Goal: Navigation & Orientation: Find specific page/section

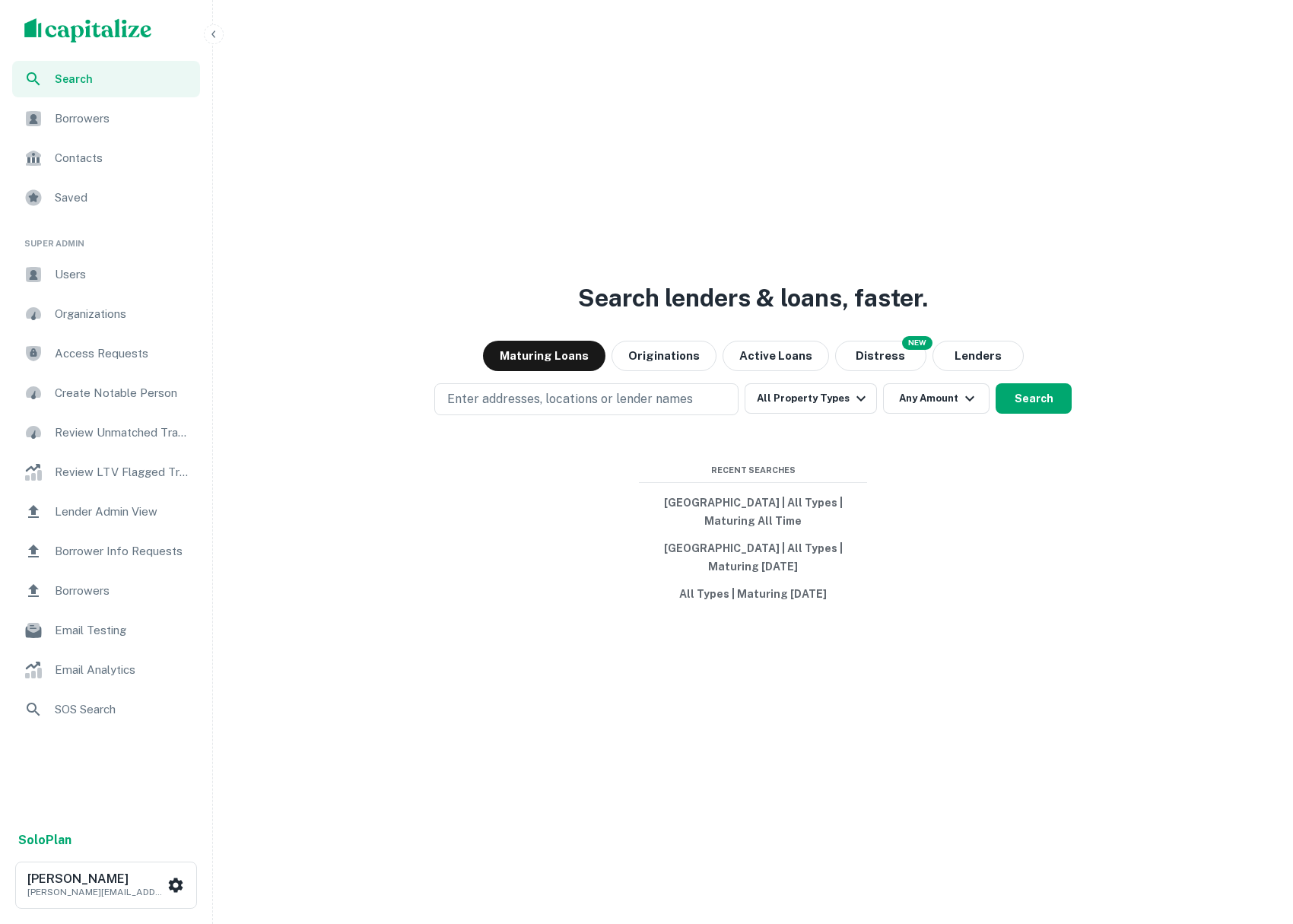
click at [119, 275] on span "Users" at bounding box center [122, 274] width 136 height 18
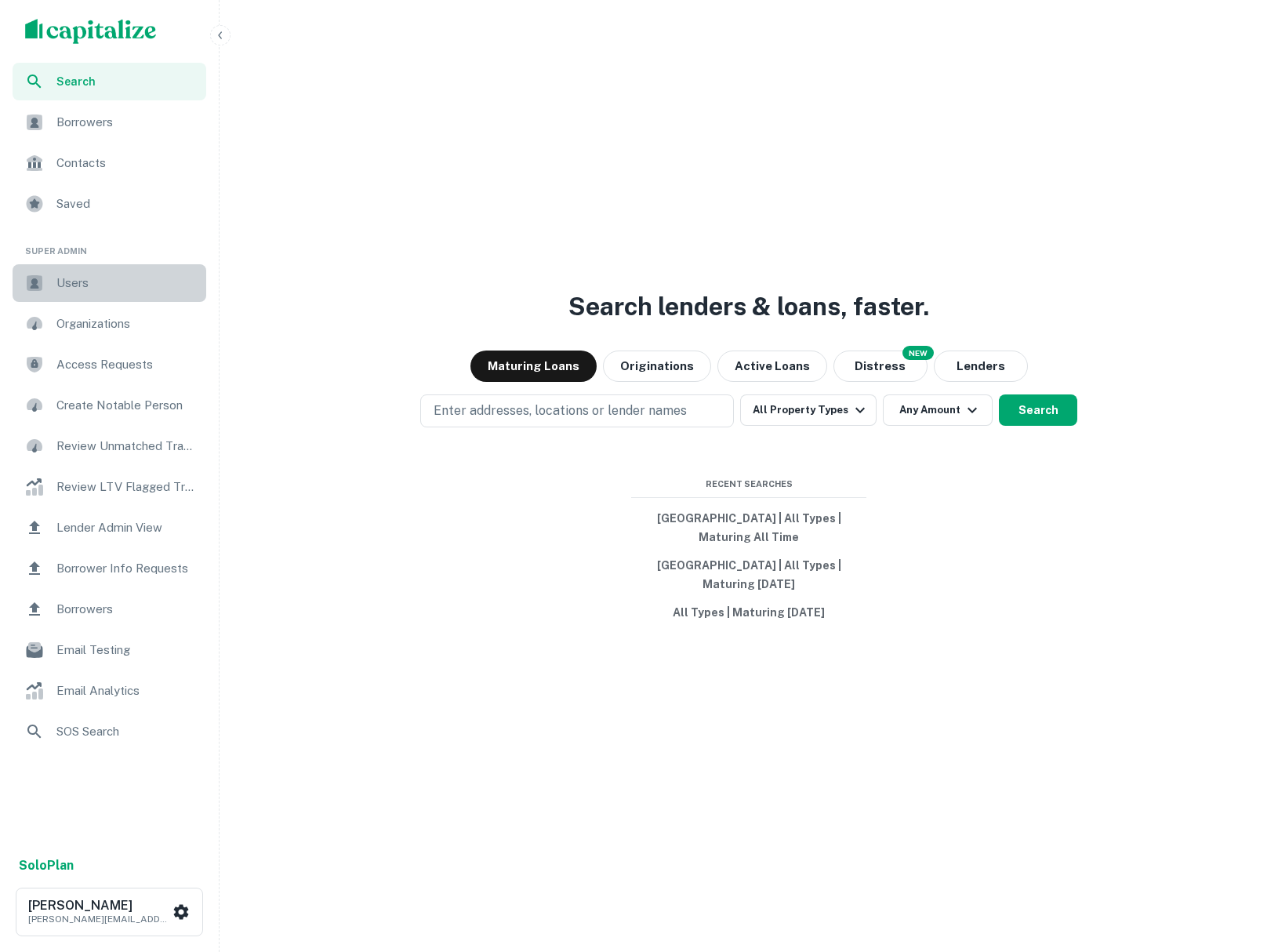
click at [124, 292] on div "Users" at bounding box center [110, 282] width 194 height 38
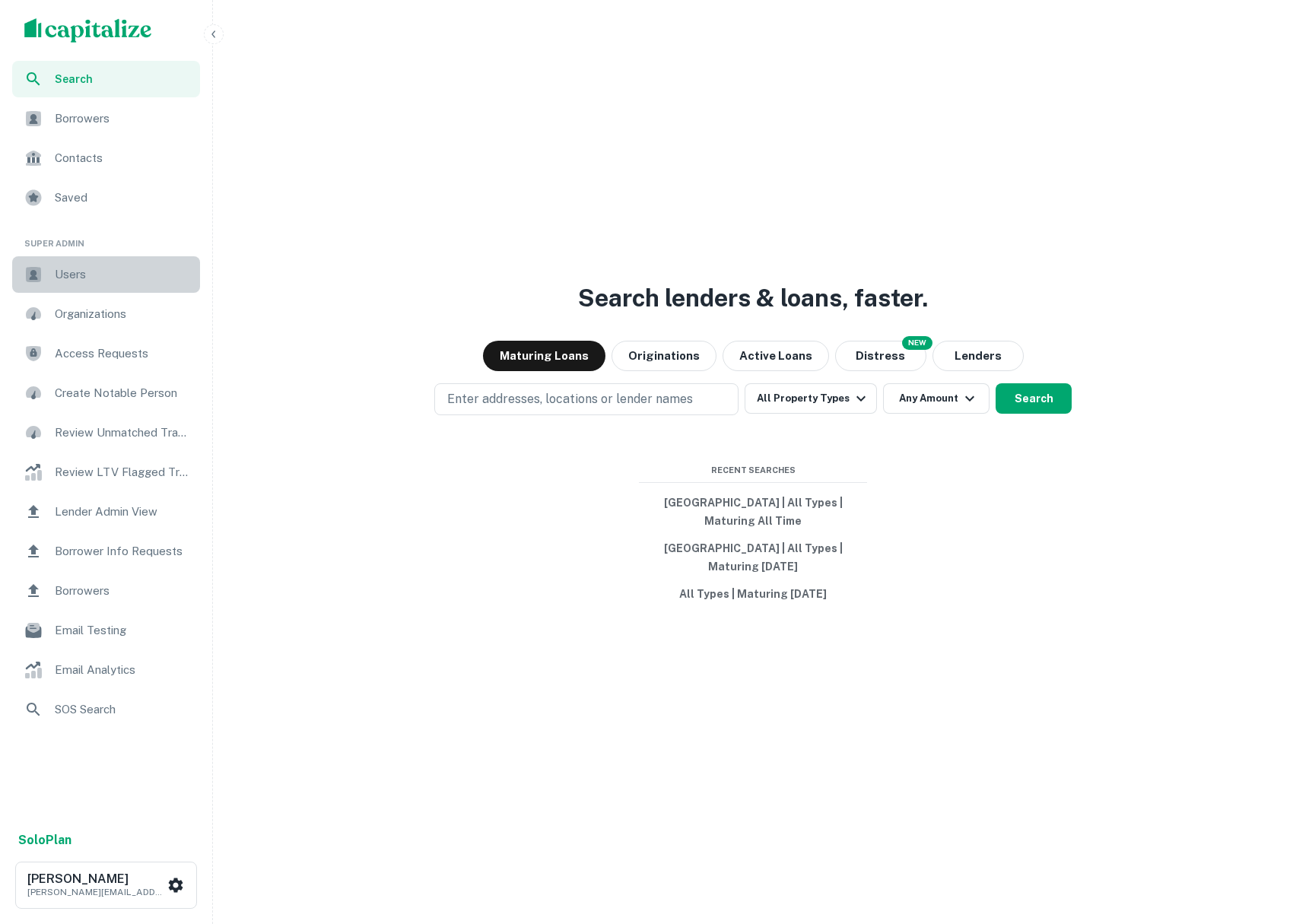
click at [120, 283] on div "Users" at bounding box center [106, 274] width 188 height 37
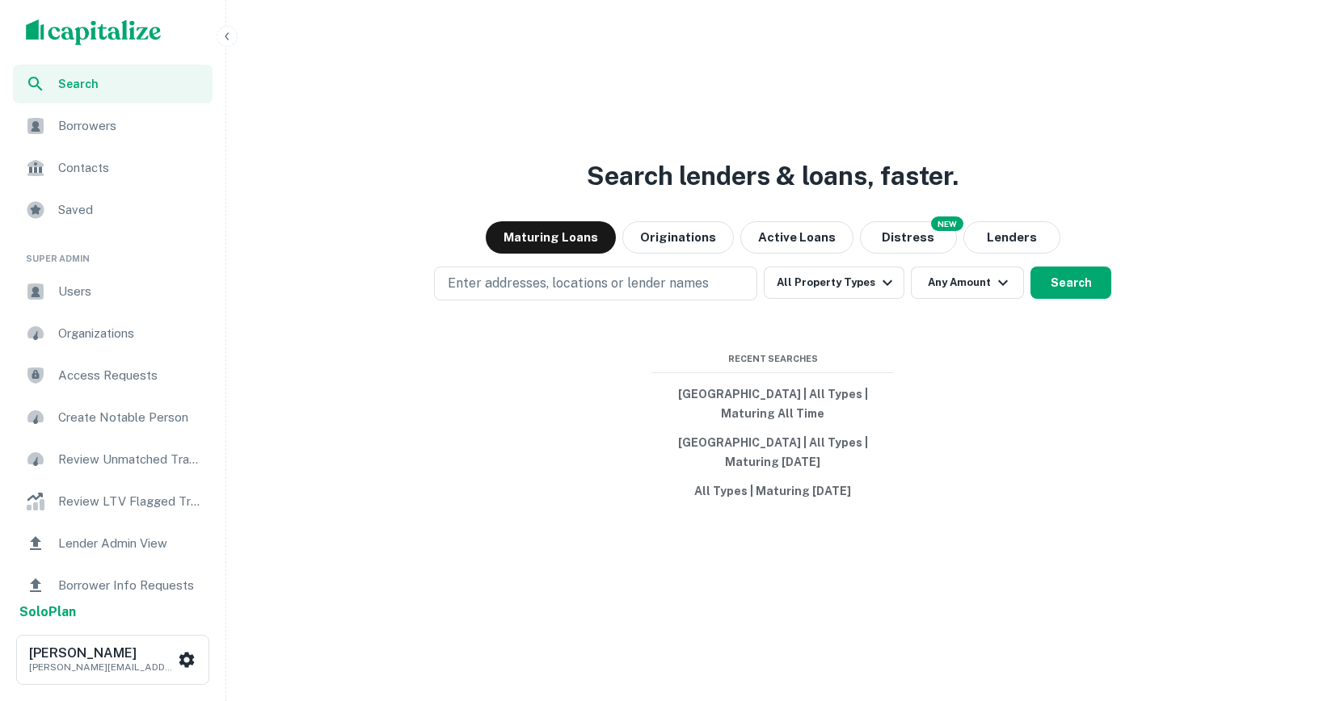
click at [155, 293] on span "Users" at bounding box center [130, 291] width 145 height 19
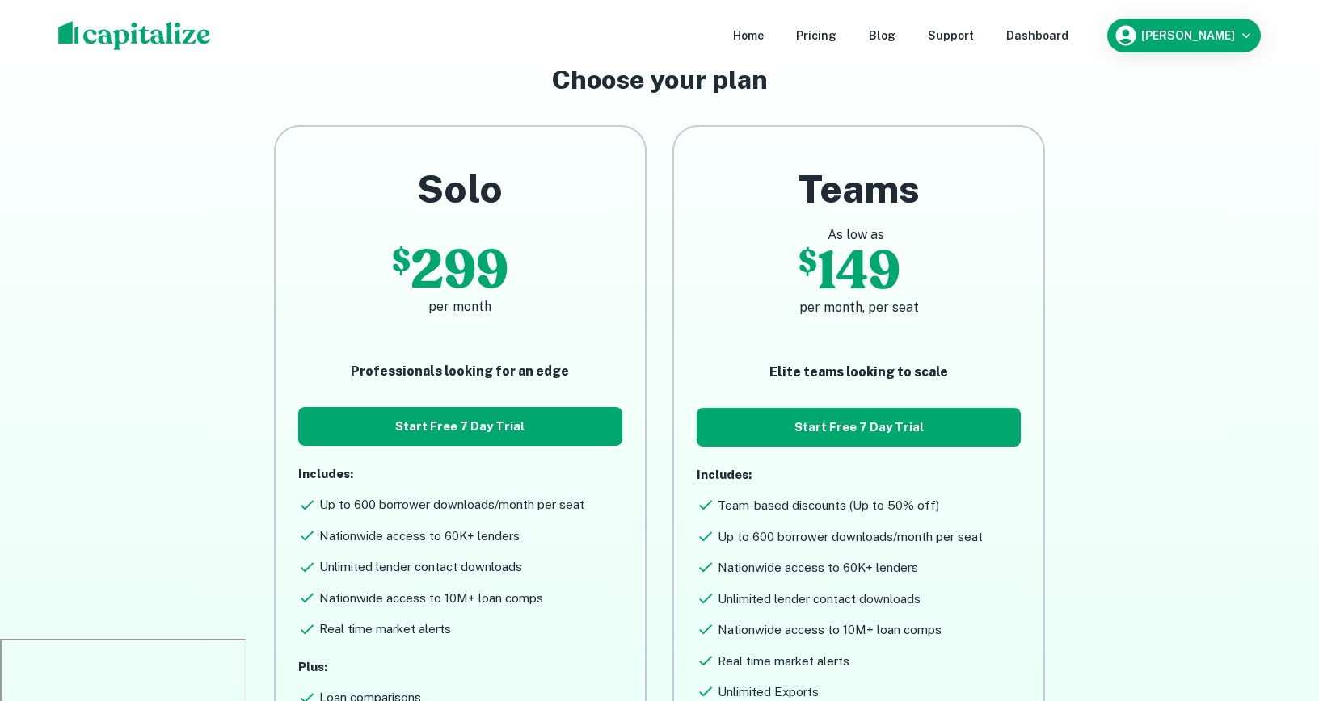
scroll to position [61, 0]
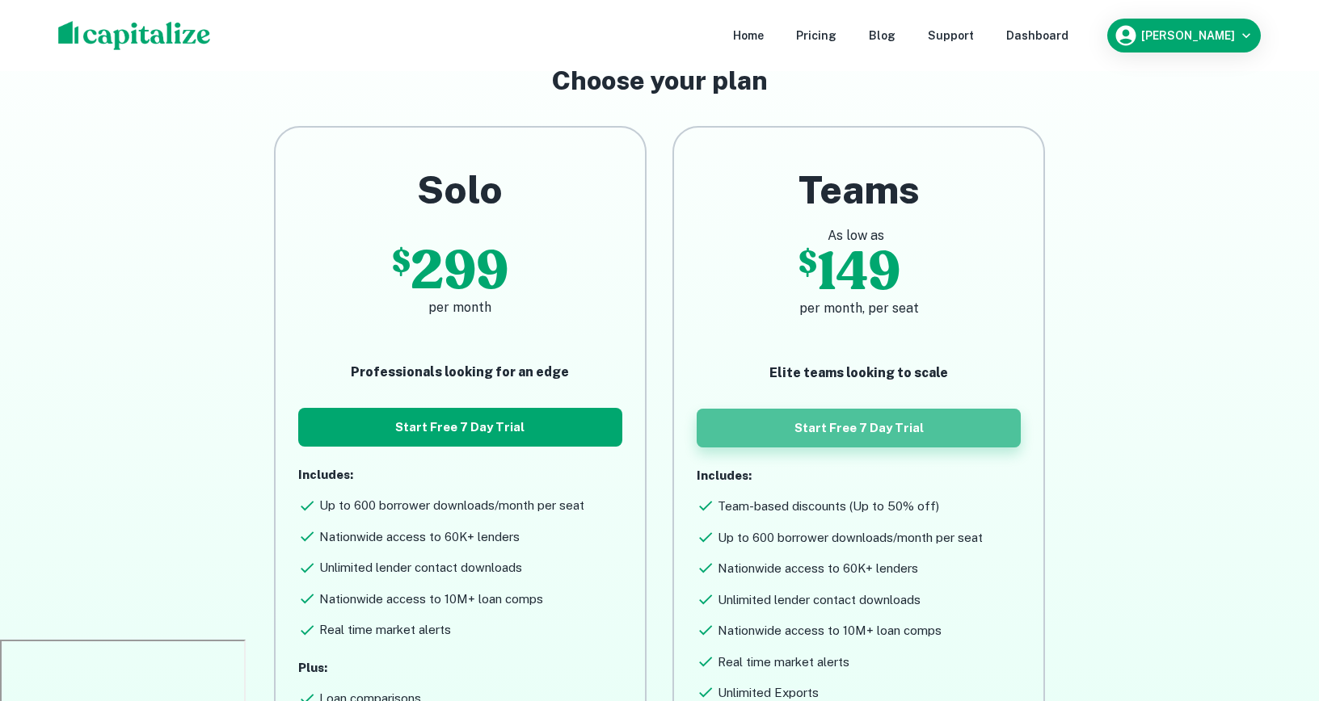
click at [769, 433] on button "Start Free 7 Day Trial" at bounding box center [859, 428] width 324 height 39
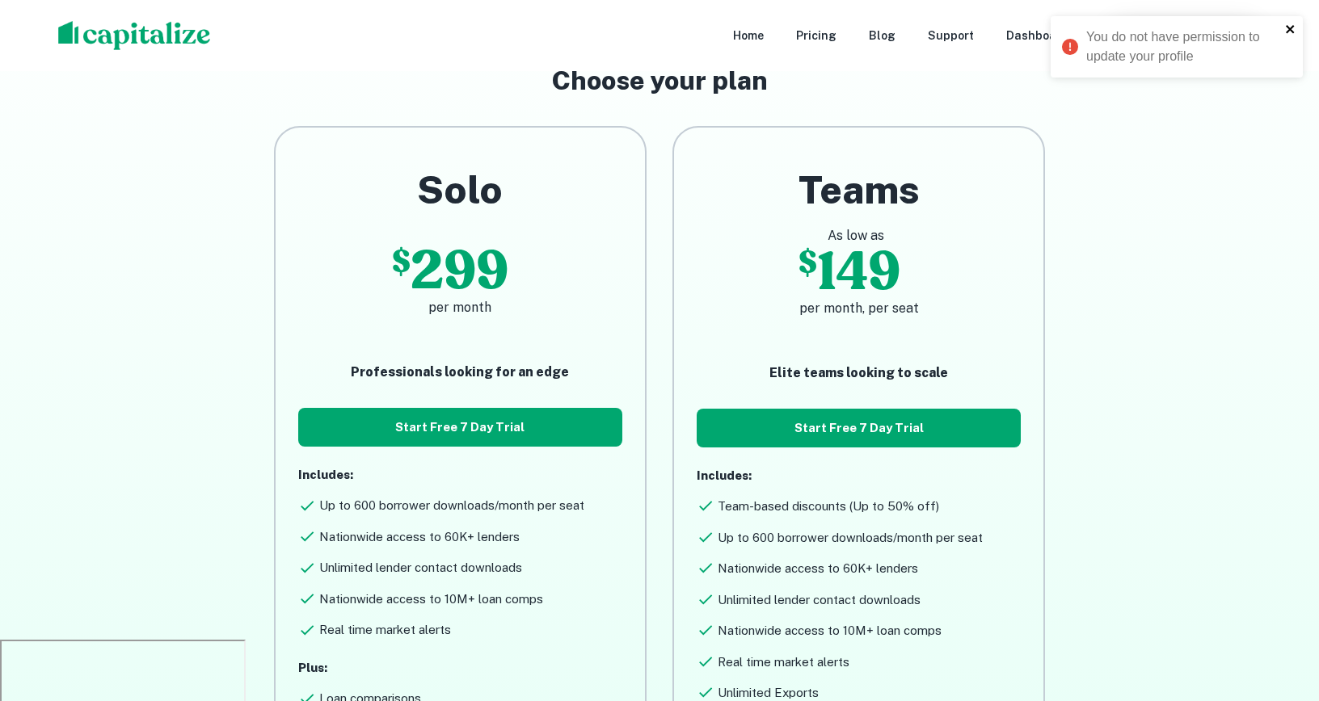
click at [1289, 29] on icon "close" at bounding box center [1290, 29] width 8 height 8
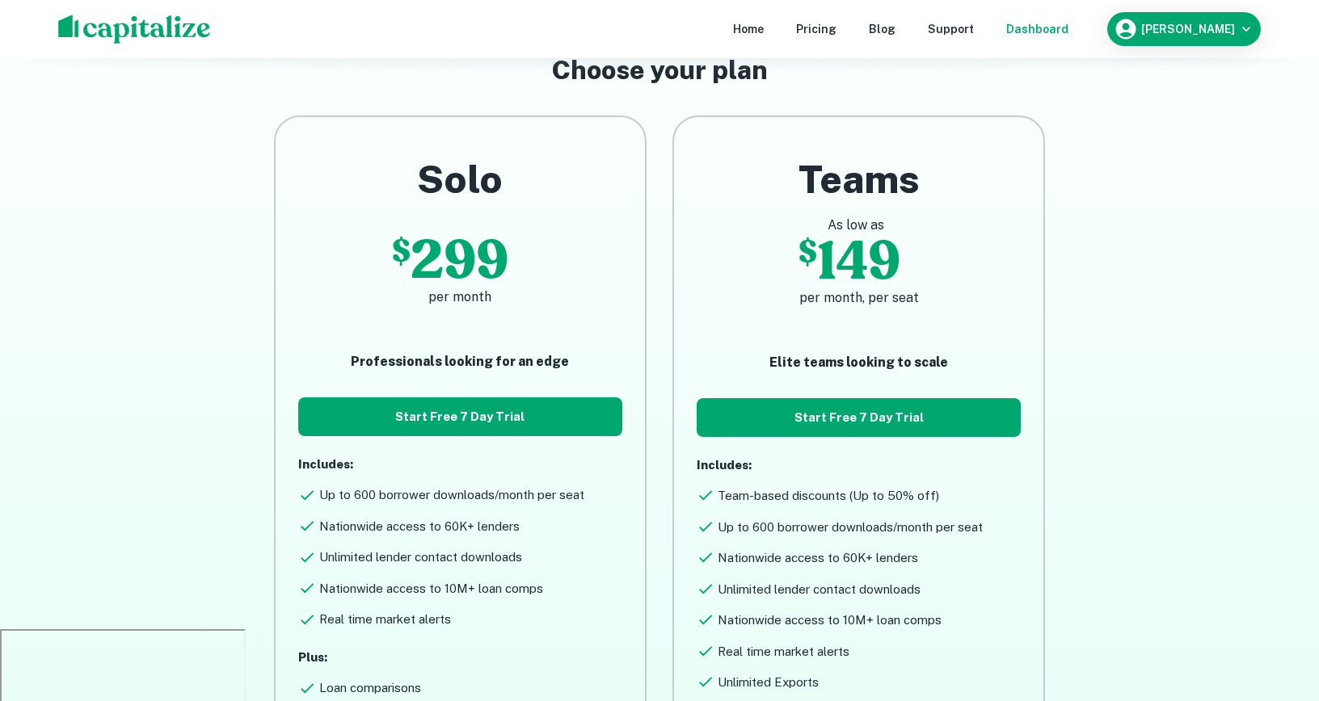
click at [1068, 23] on div "Dashboard" at bounding box center [1037, 29] width 62 height 18
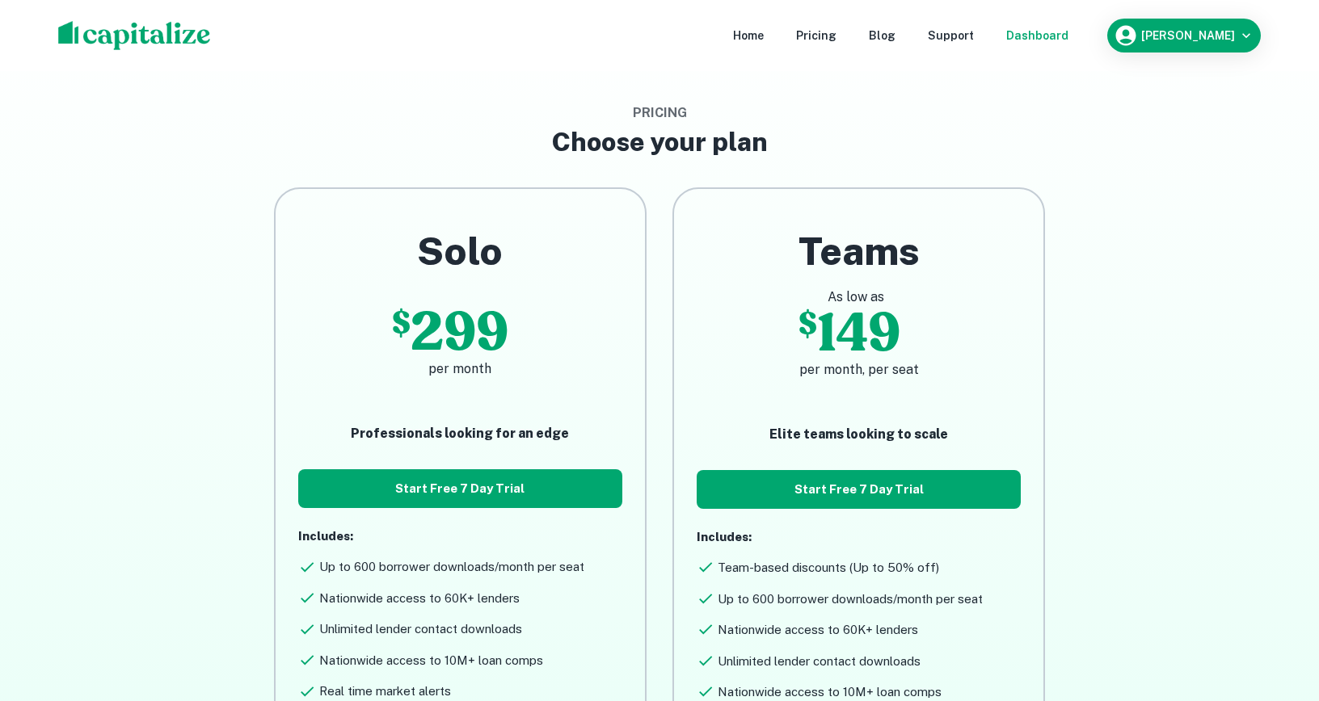
click at [1067, 27] on div "Dashboard" at bounding box center [1037, 36] width 62 height 18
click at [974, 38] on div "Support" at bounding box center [951, 36] width 46 height 18
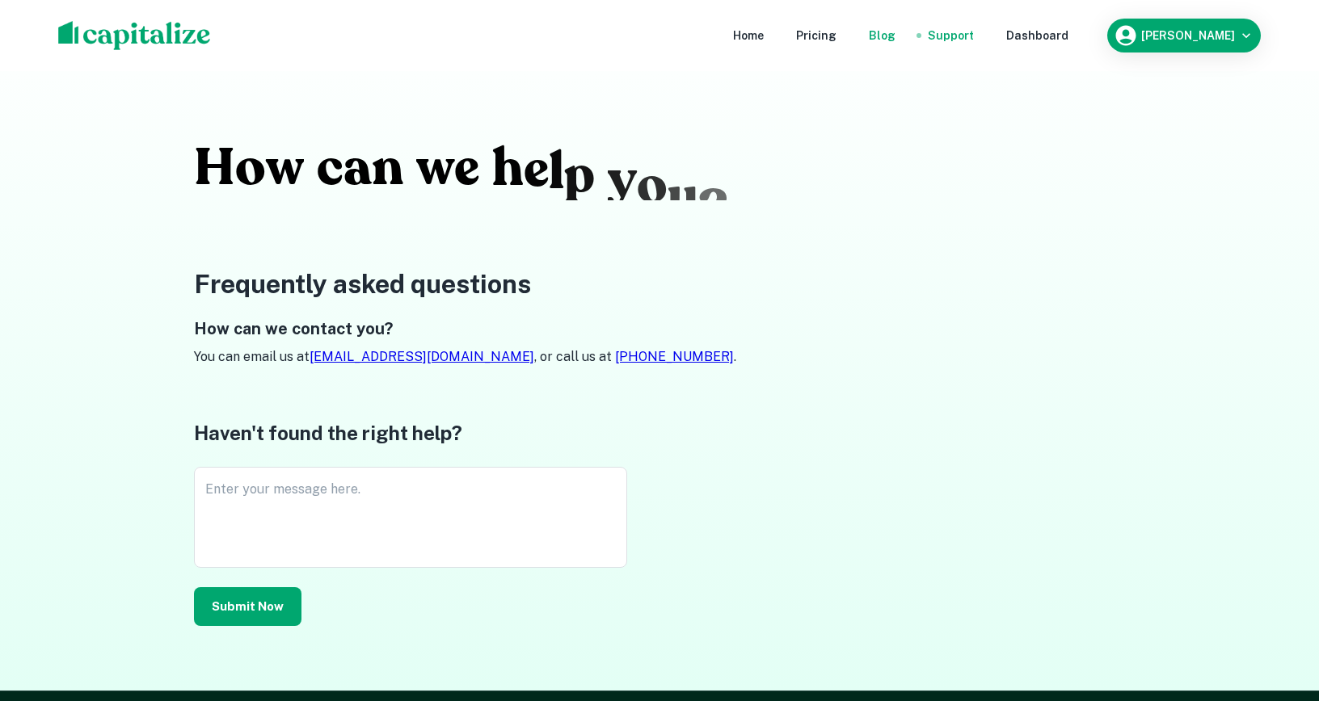
click at [895, 39] on div "Blog" at bounding box center [882, 36] width 27 height 18
click at [1056, 32] on div "Dashboard" at bounding box center [1037, 36] width 62 height 18
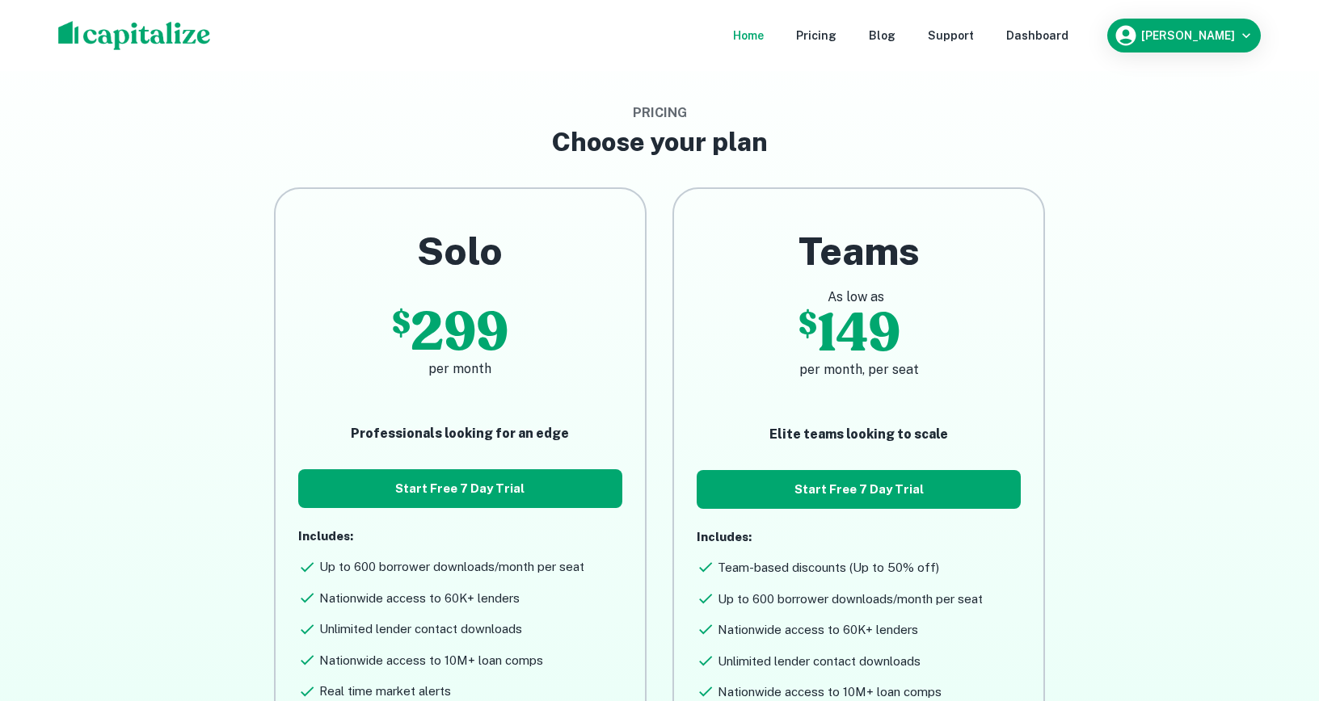
click at [764, 40] on div "Home" at bounding box center [748, 36] width 31 height 18
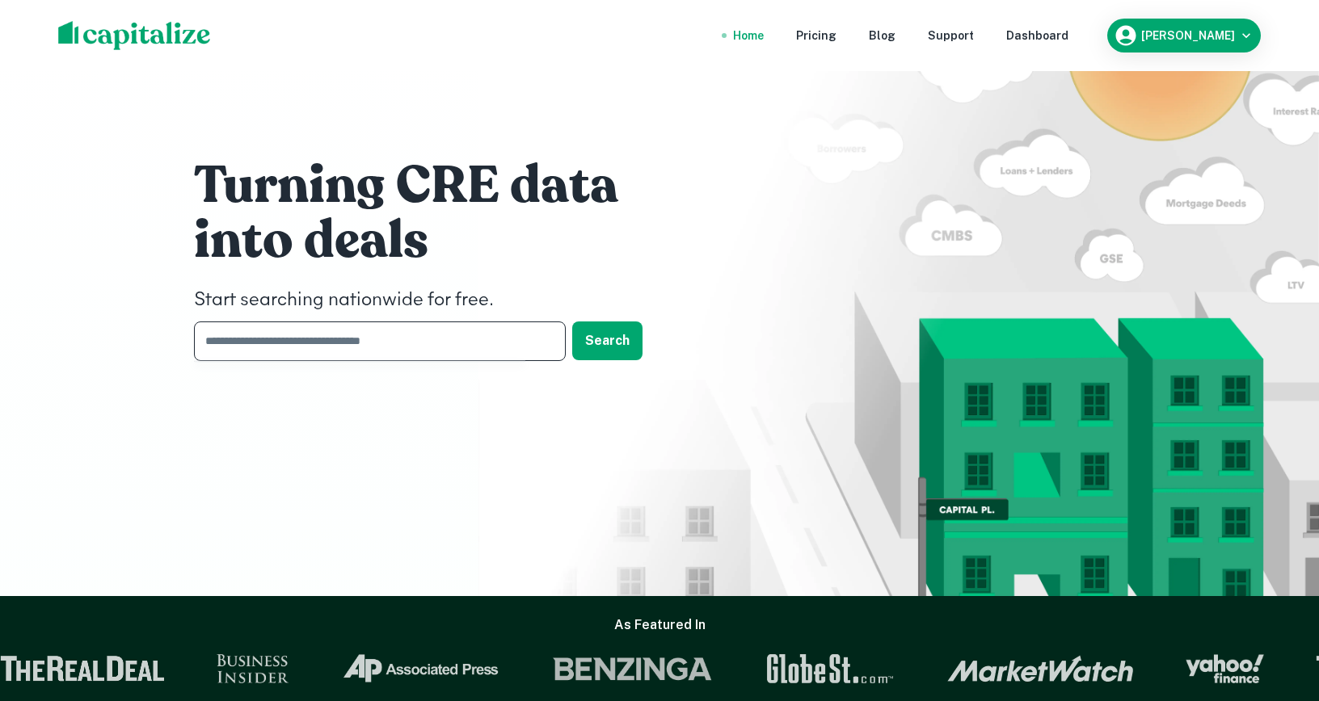
click at [444, 328] on input "text" at bounding box center [374, 342] width 360 height 40
type input "********"
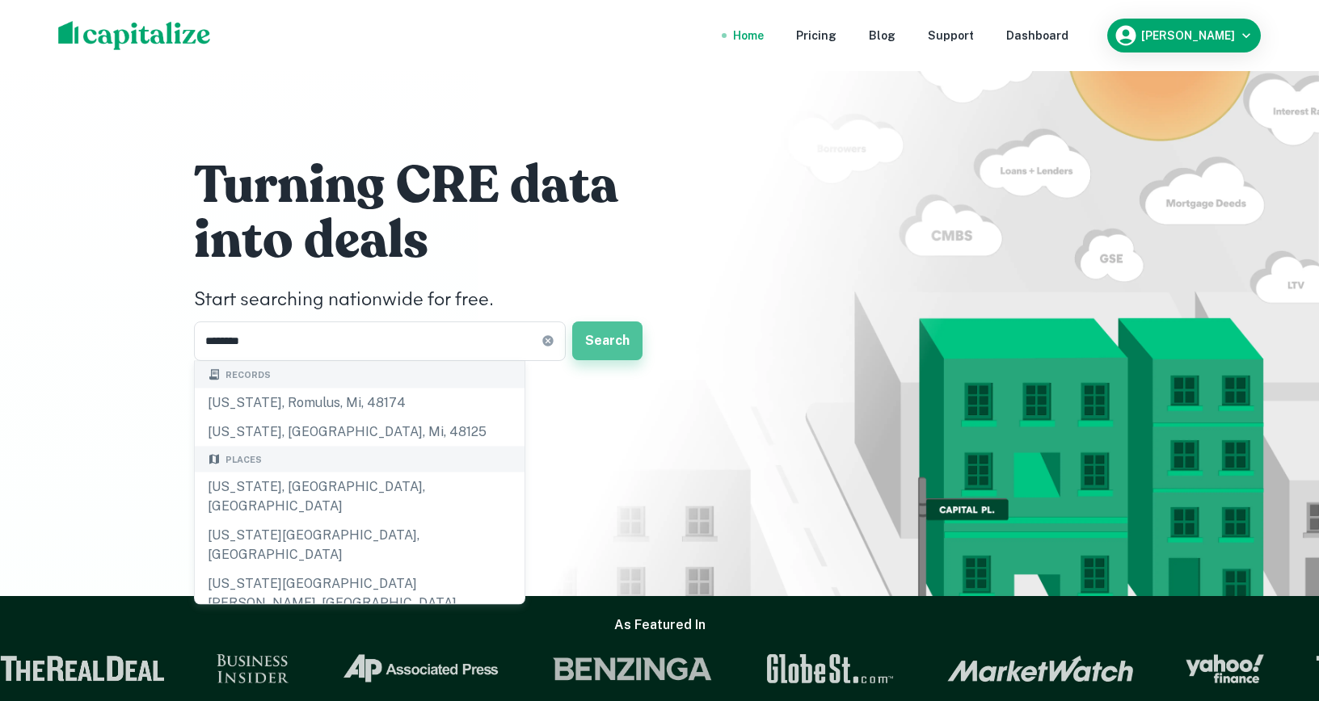
click at [601, 333] on button "Search" at bounding box center [607, 341] width 70 height 39
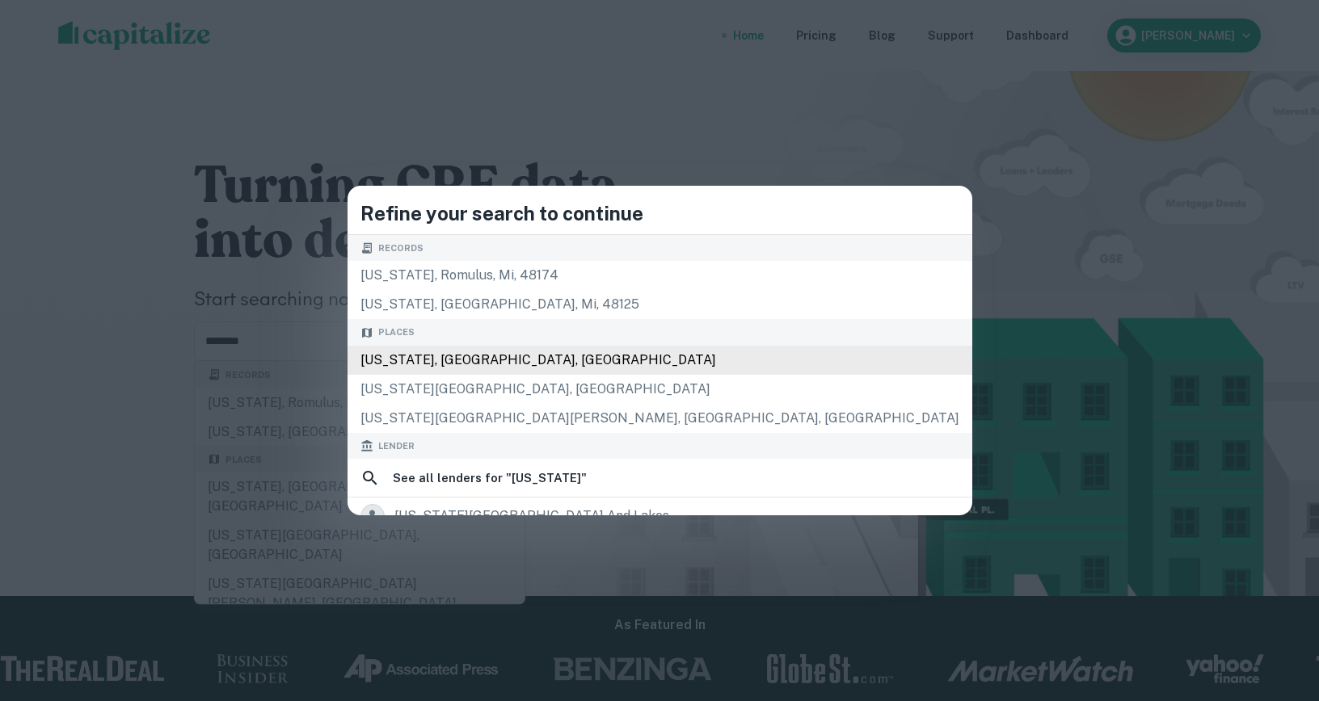
click at [596, 358] on div "New York, NY, USA" at bounding box center [659, 360] width 625 height 29
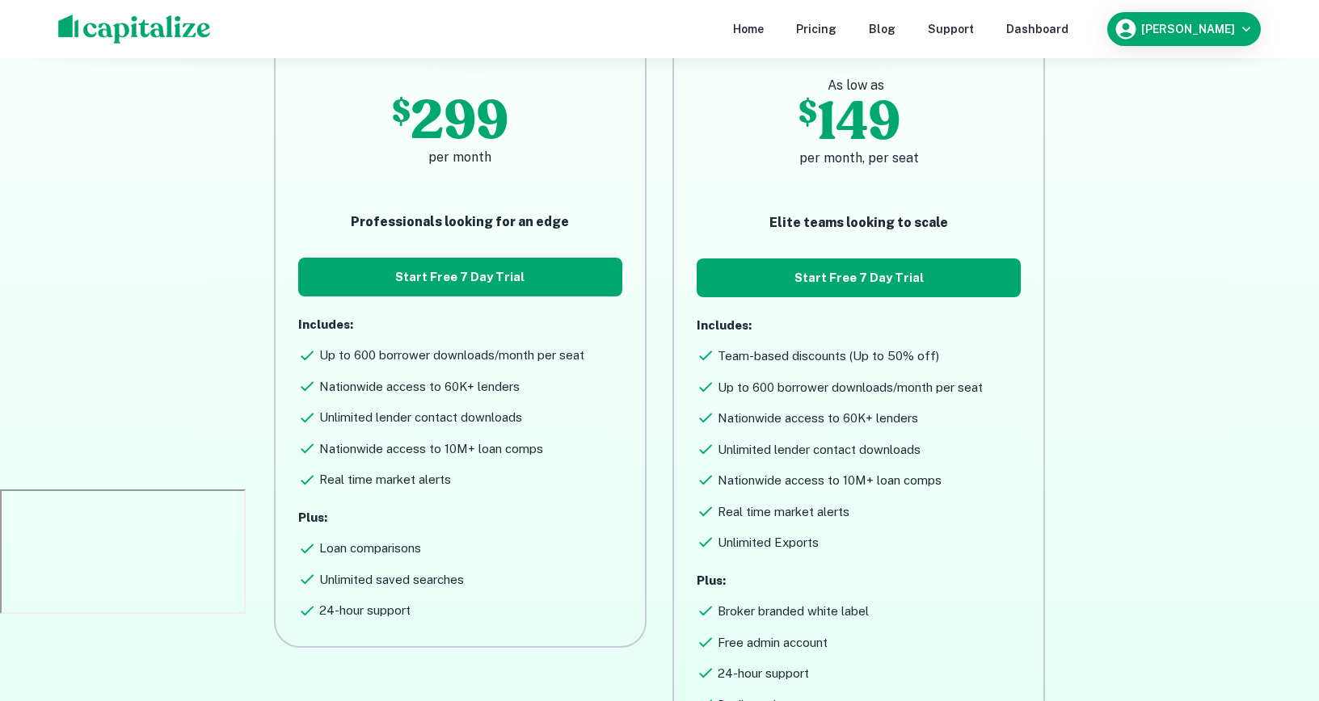
scroll to position [210, 0]
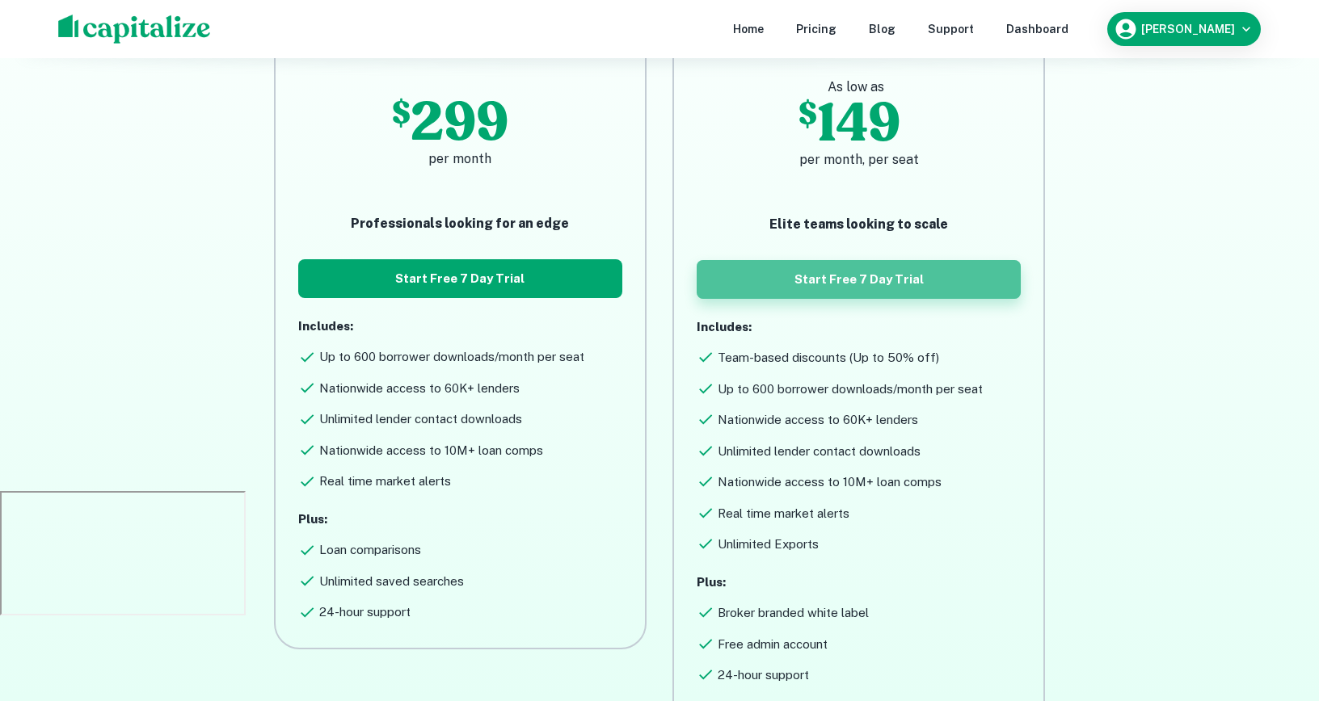
click at [872, 285] on button "Start Free 7 Day Trial" at bounding box center [859, 279] width 324 height 39
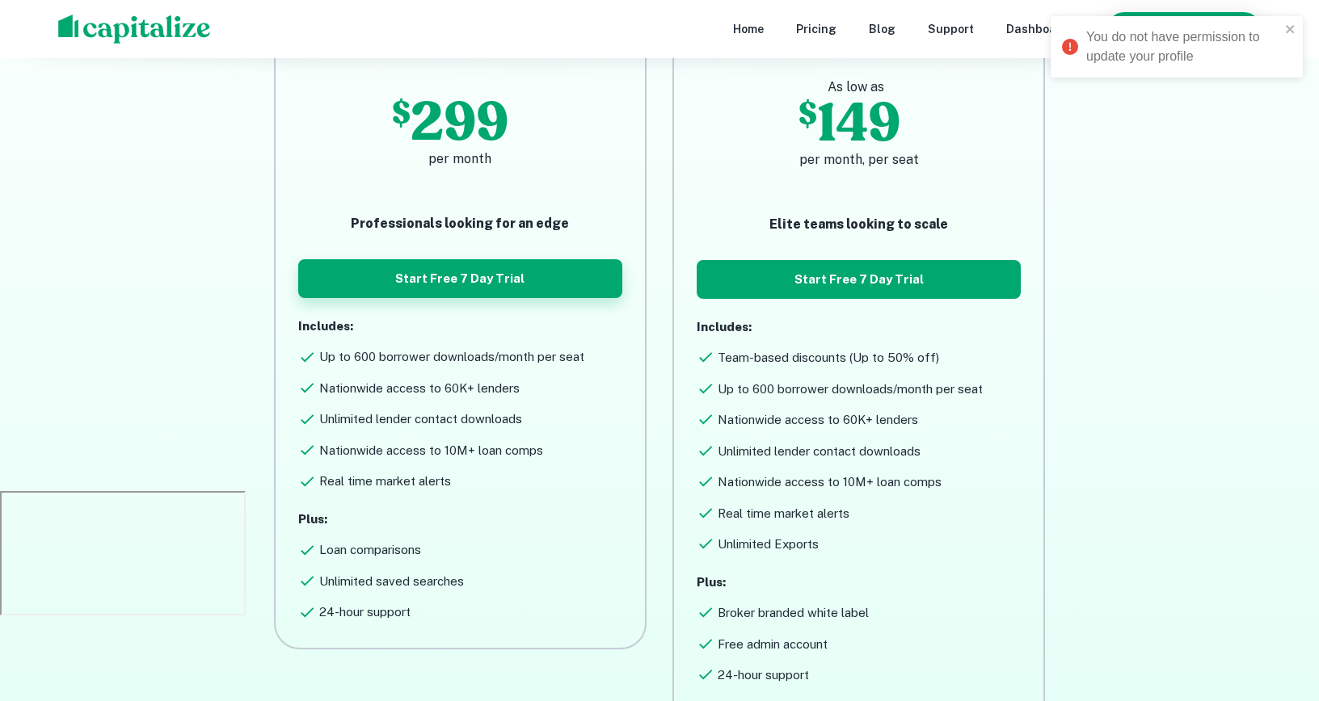
click at [566, 282] on button "Start Free 7 Day Trial" at bounding box center [460, 278] width 324 height 39
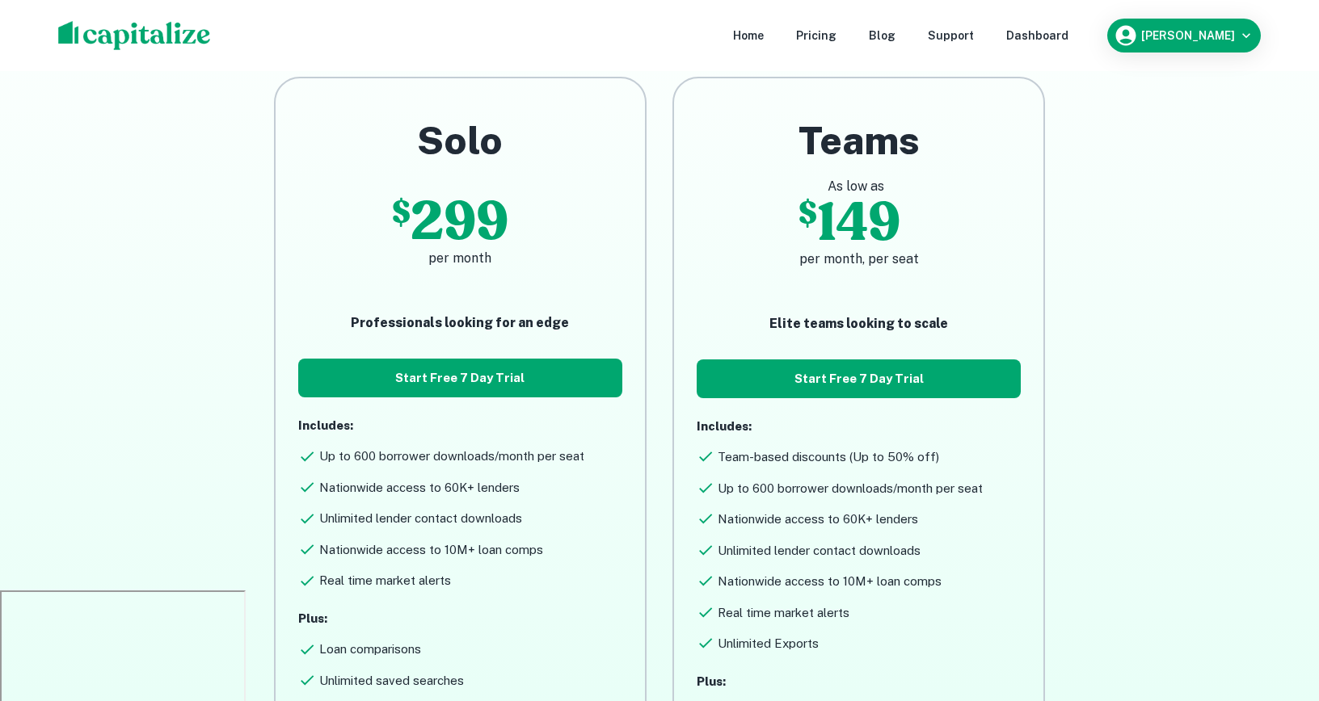
scroll to position [0, 0]
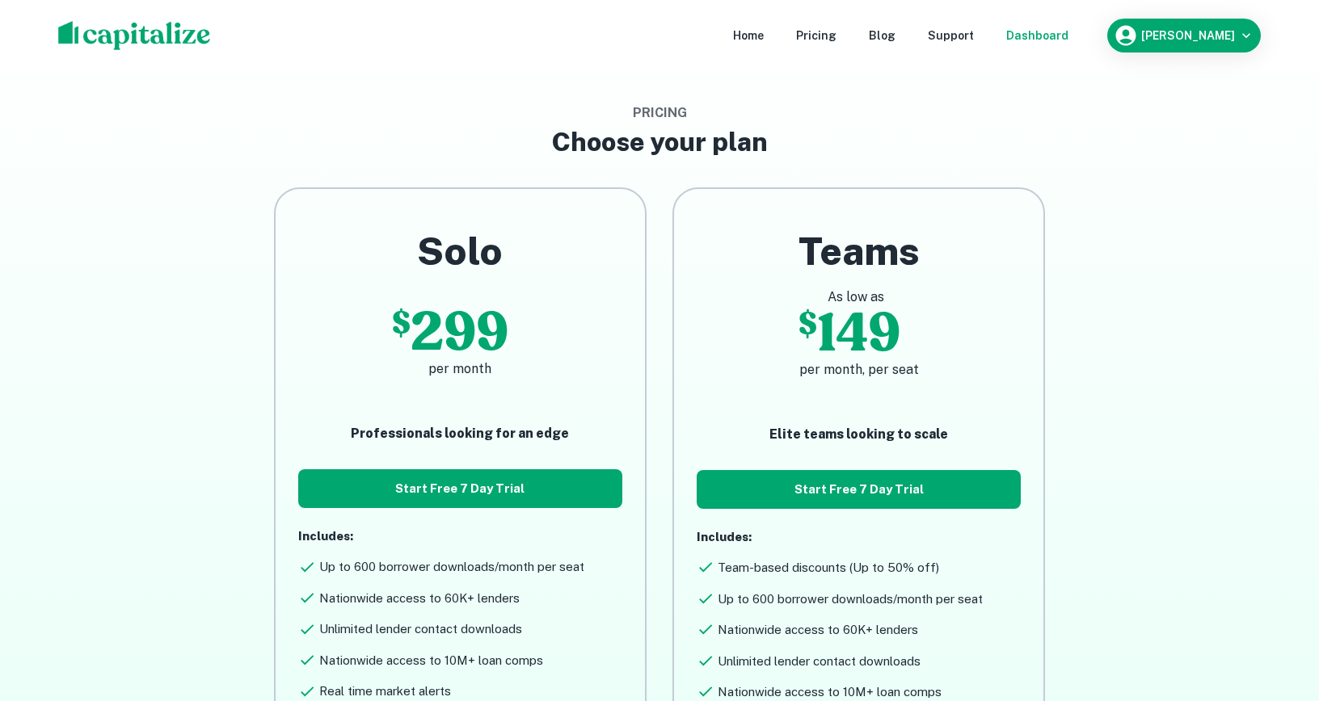
click at [1064, 34] on div "Dashboard" at bounding box center [1037, 36] width 62 height 18
click at [764, 36] on div "Home" at bounding box center [748, 36] width 31 height 18
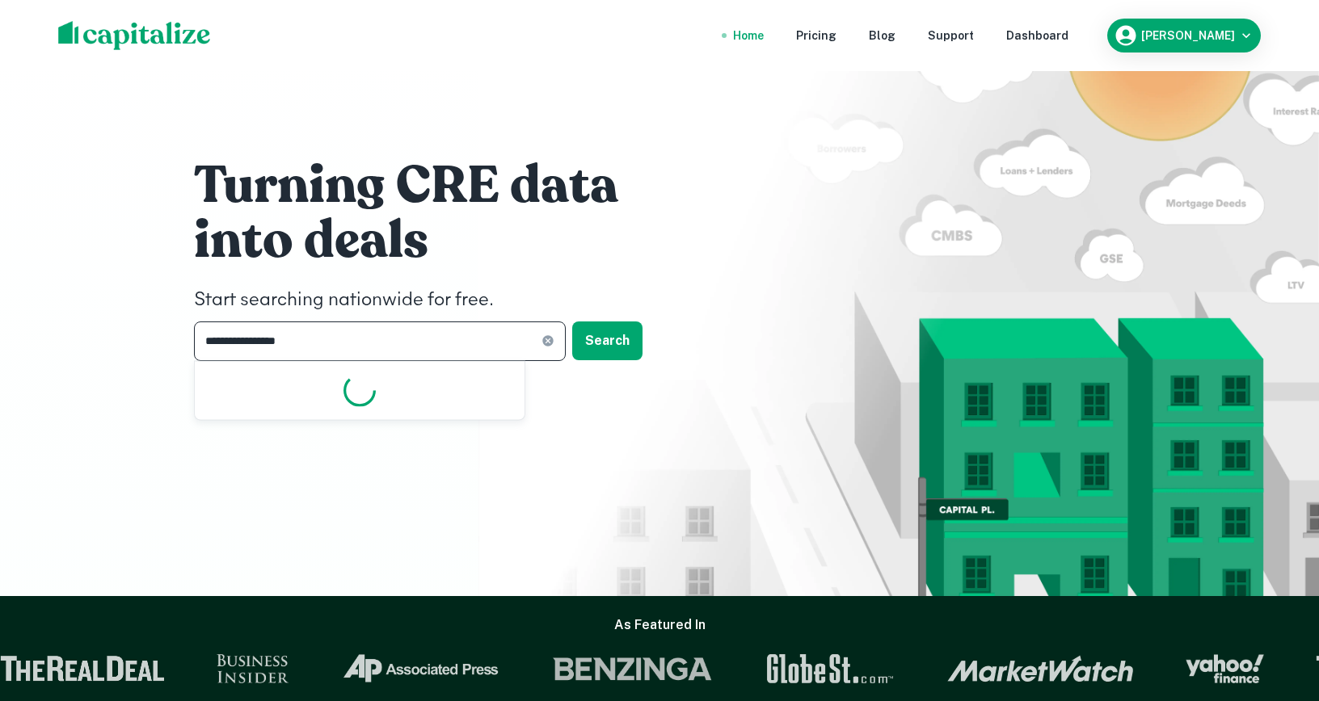
click at [314, 346] on input "**********" at bounding box center [367, 342] width 347 height 40
click at [613, 332] on button "Search" at bounding box center [607, 341] width 70 height 39
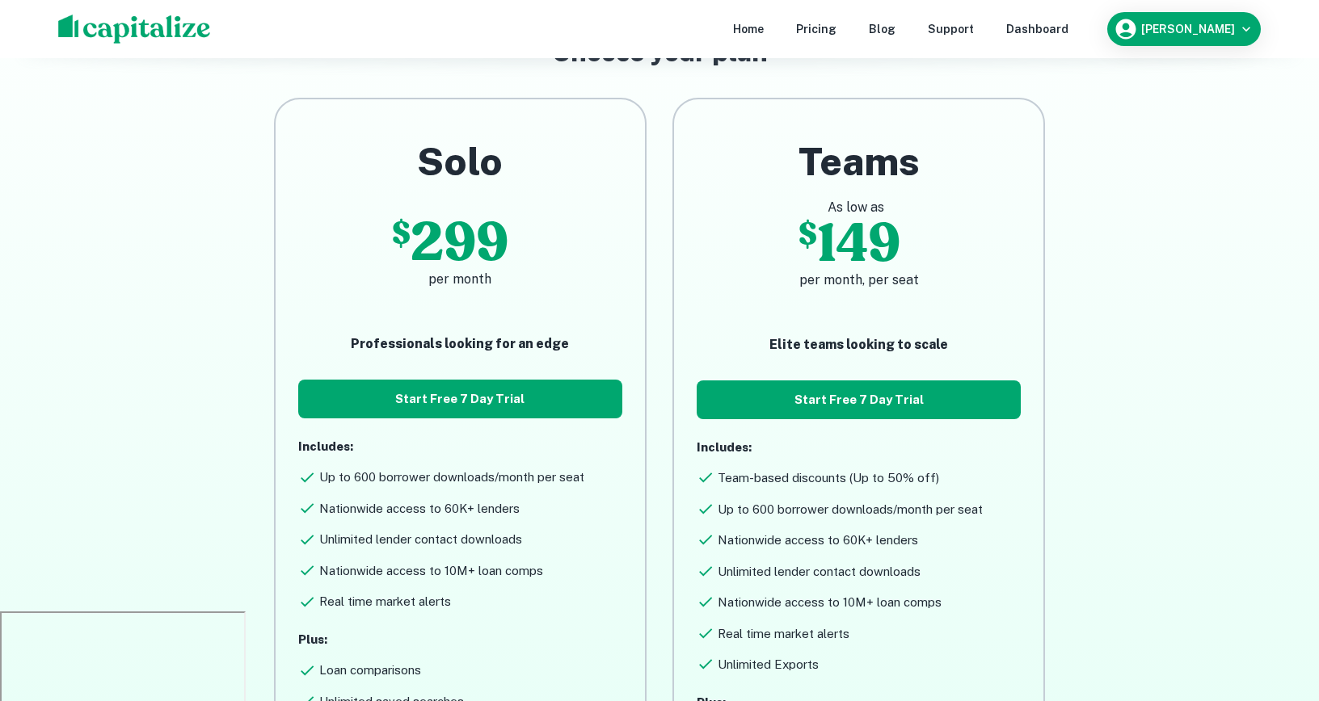
scroll to position [137, 0]
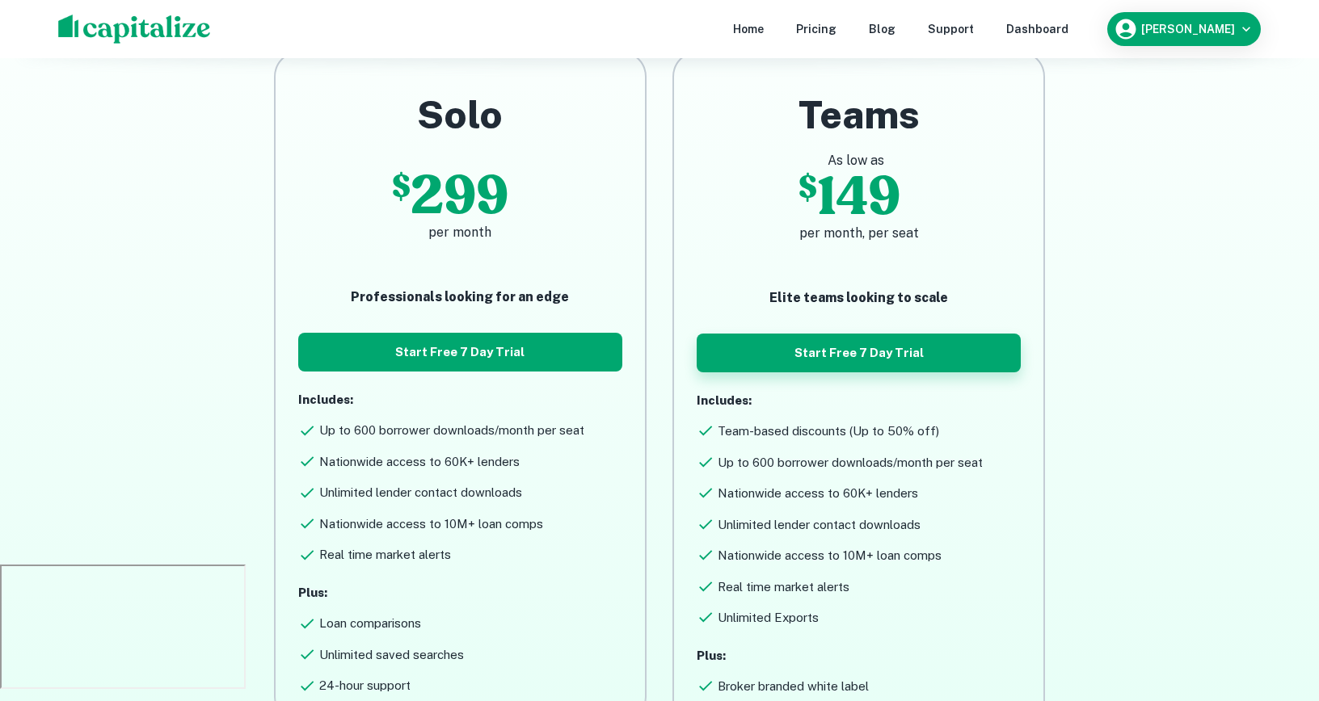
click at [883, 356] on button "Start Free 7 Day Trial" at bounding box center [859, 353] width 324 height 39
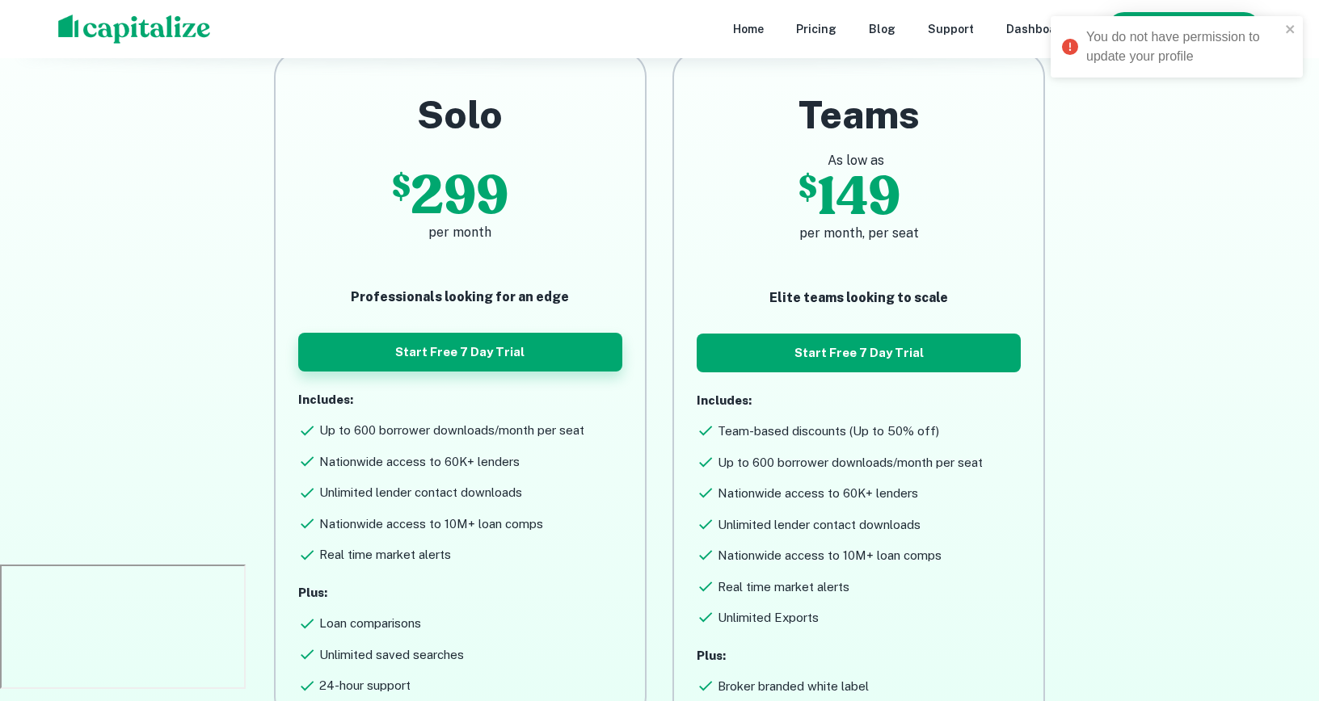
click at [500, 351] on button "Start Free 7 Day Trial" at bounding box center [460, 352] width 324 height 39
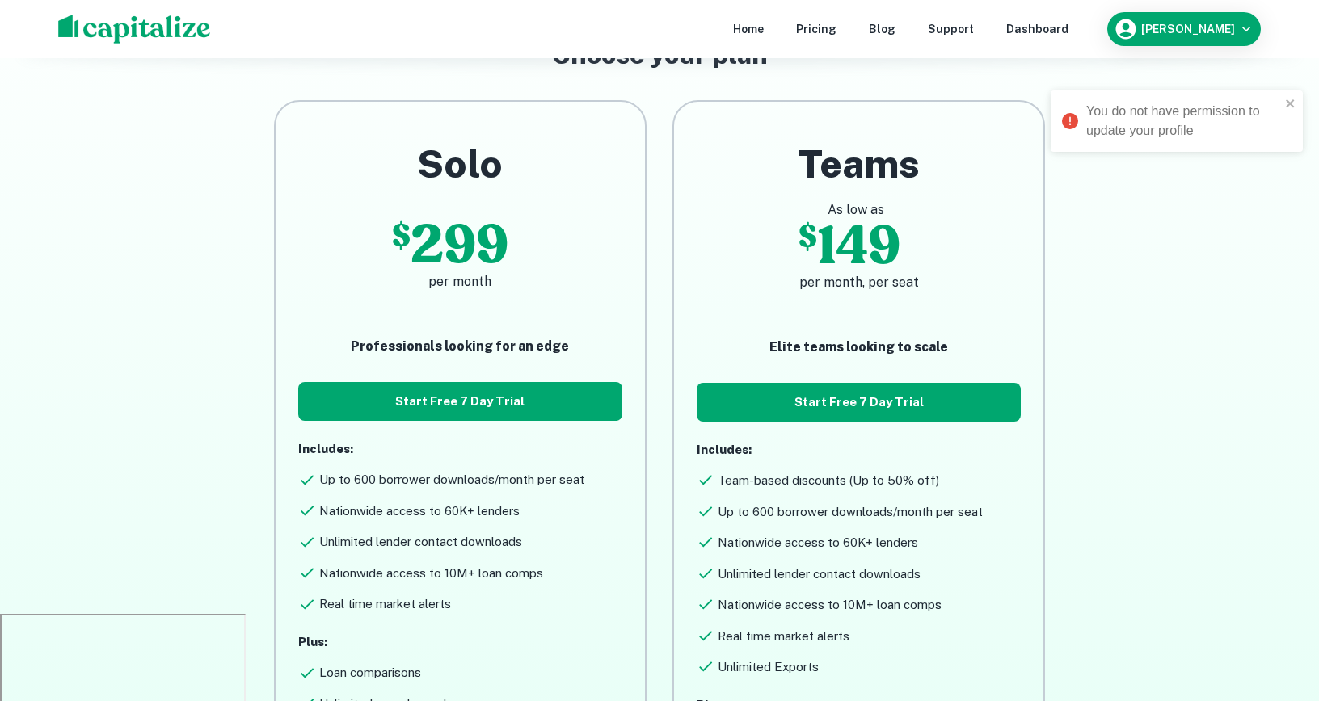
scroll to position [69, 0]
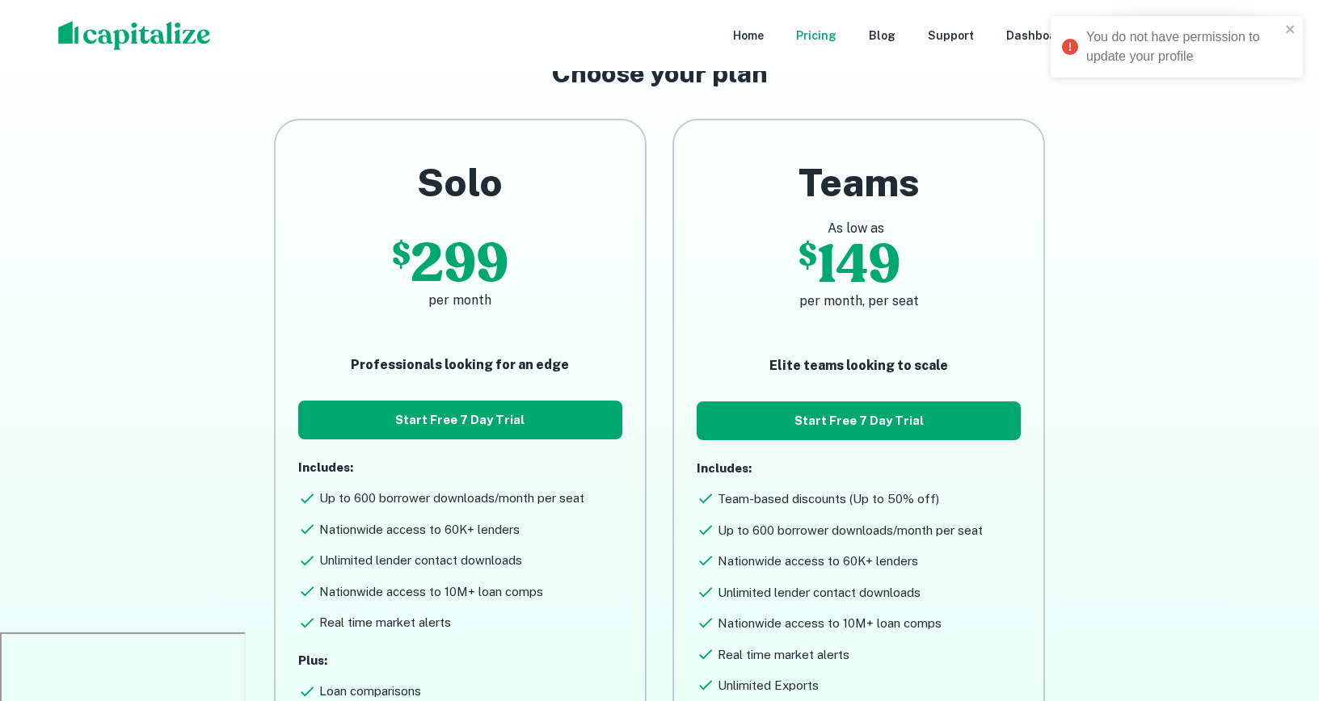
click at [836, 41] on div "Pricing" at bounding box center [816, 36] width 40 height 18
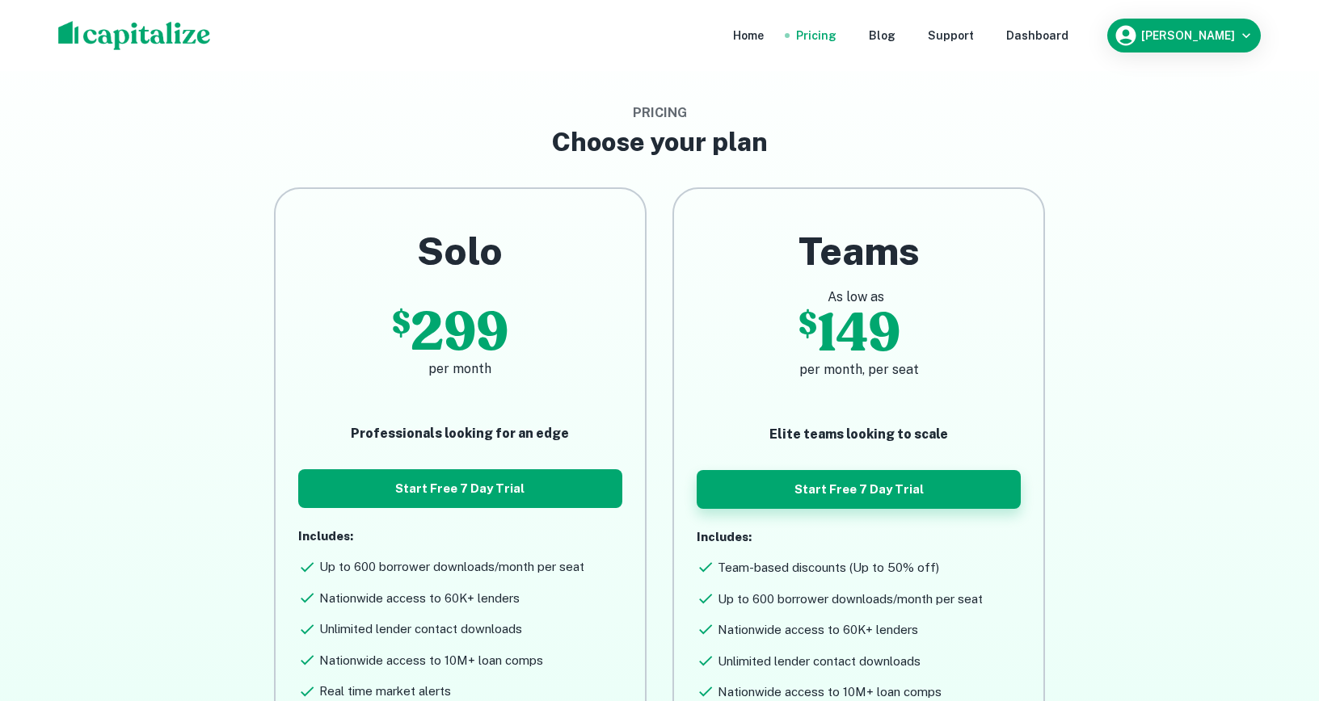
click at [798, 491] on button "Start Free 7 Day Trial" at bounding box center [859, 489] width 324 height 39
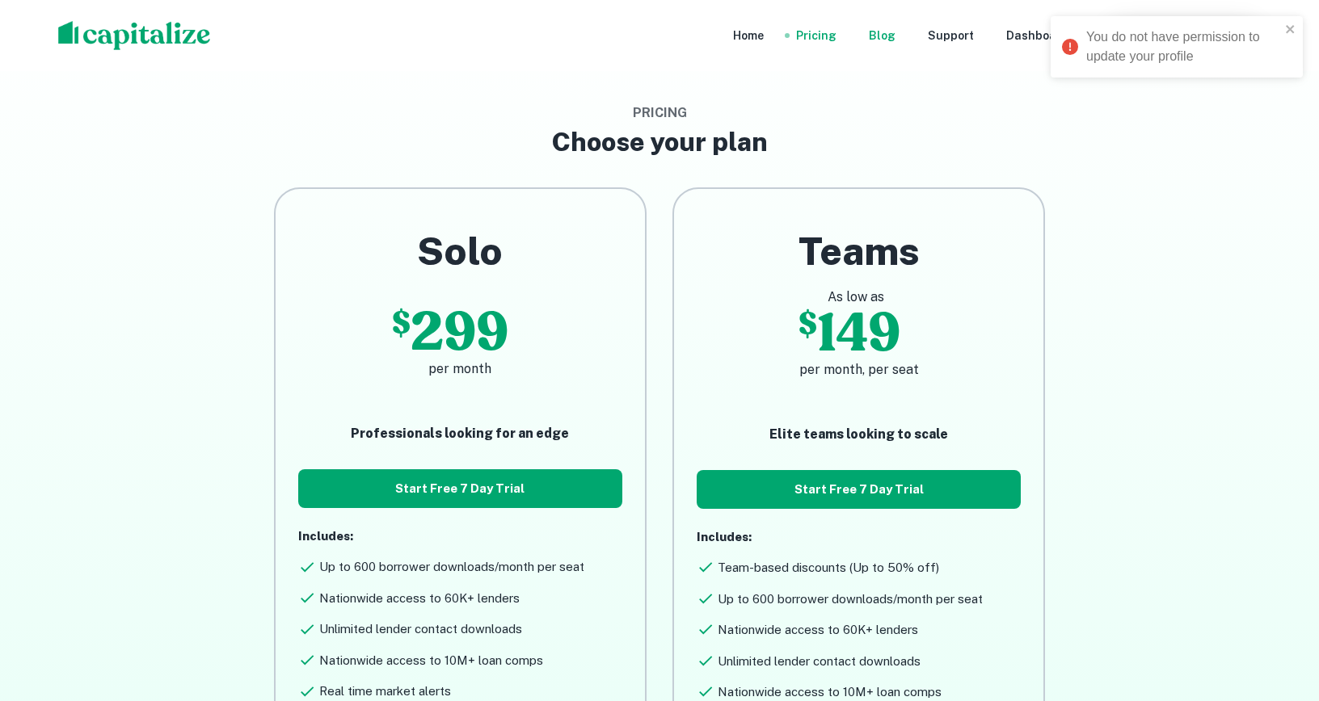
click at [895, 36] on div "Blog" at bounding box center [882, 36] width 27 height 18
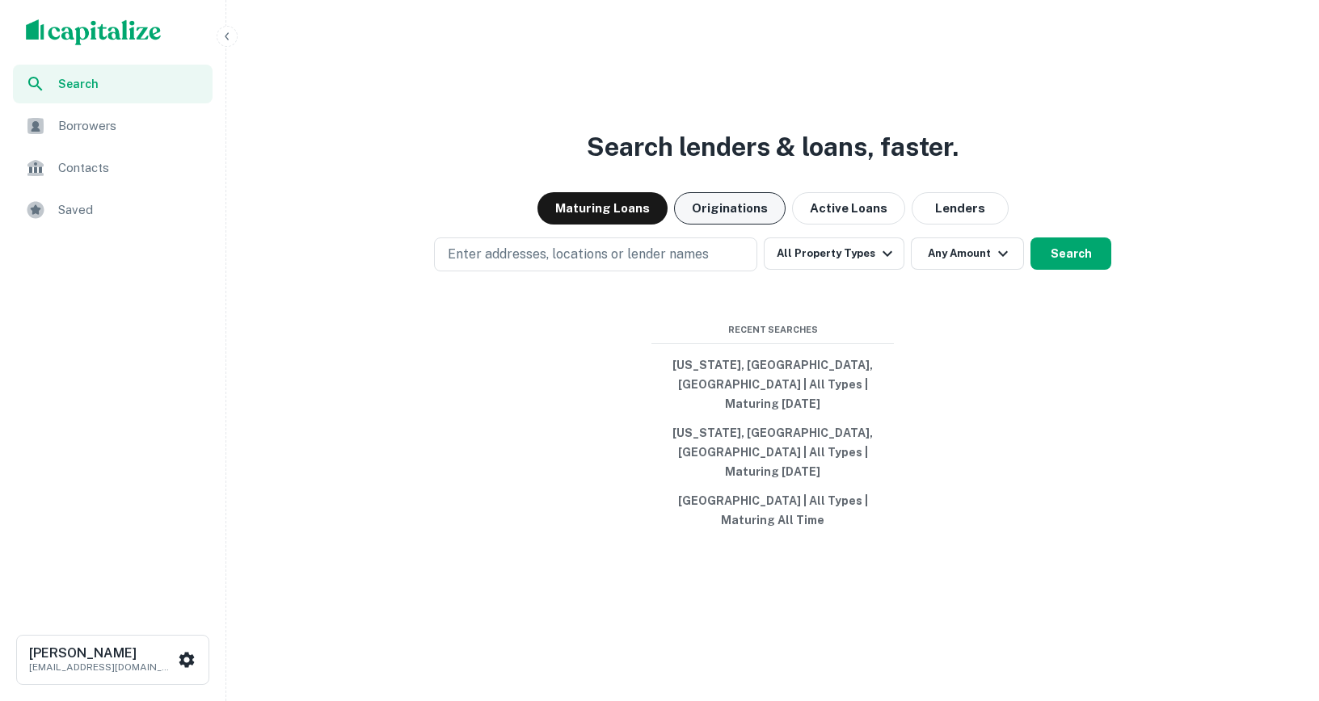
click at [731, 225] on button "Originations" at bounding box center [730, 208] width 112 height 32
click at [607, 225] on button "Maturing Loans" at bounding box center [602, 208] width 130 height 32
click at [832, 225] on button "Active Loans" at bounding box center [848, 208] width 113 height 32
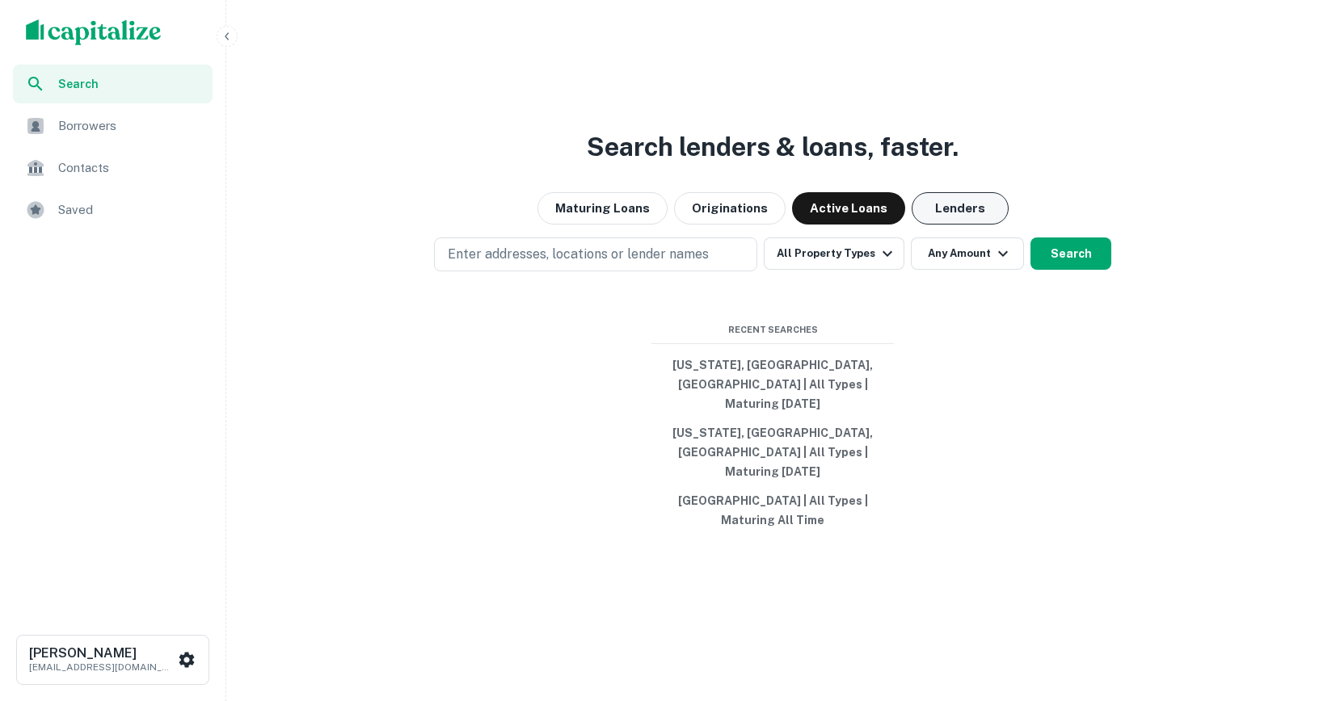
click at [923, 218] on button "Lenders" at bounding box center [960, 208] width 97 height 32
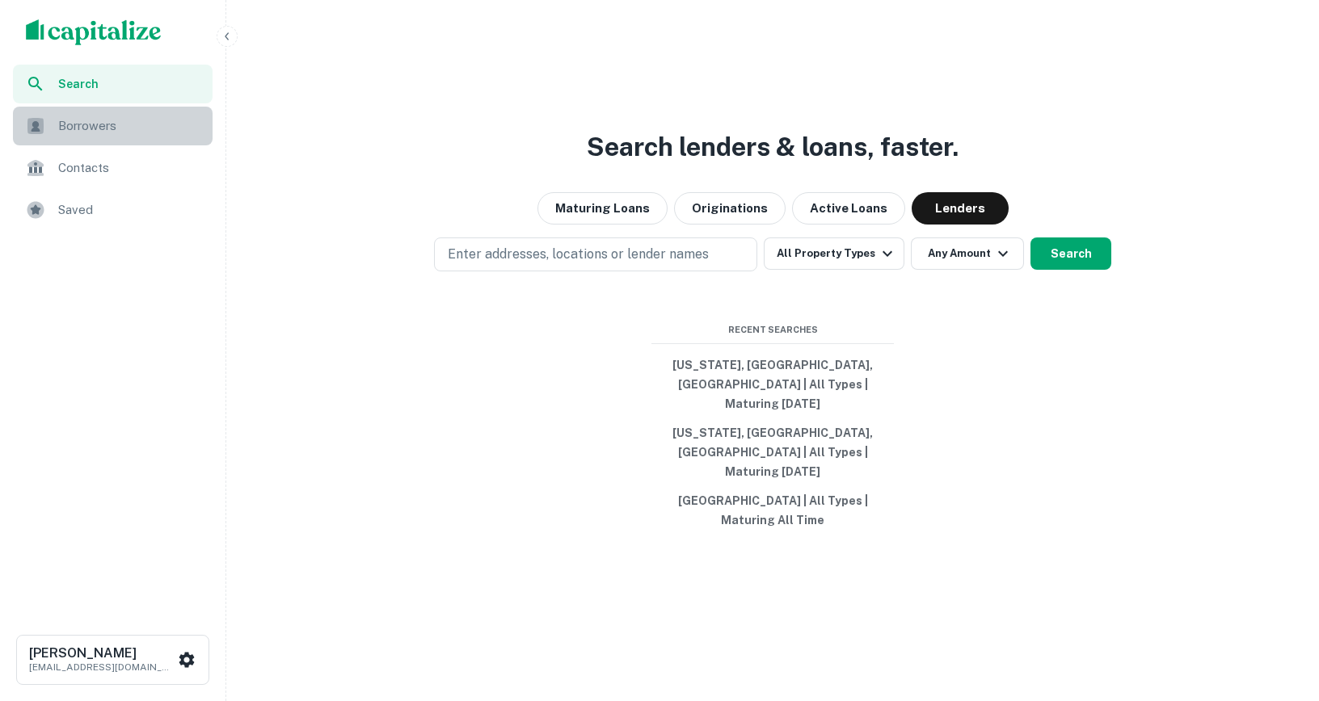
click at [102, 137] on div "Borrowers" at bounding box center [113, 126] width 200 height 39
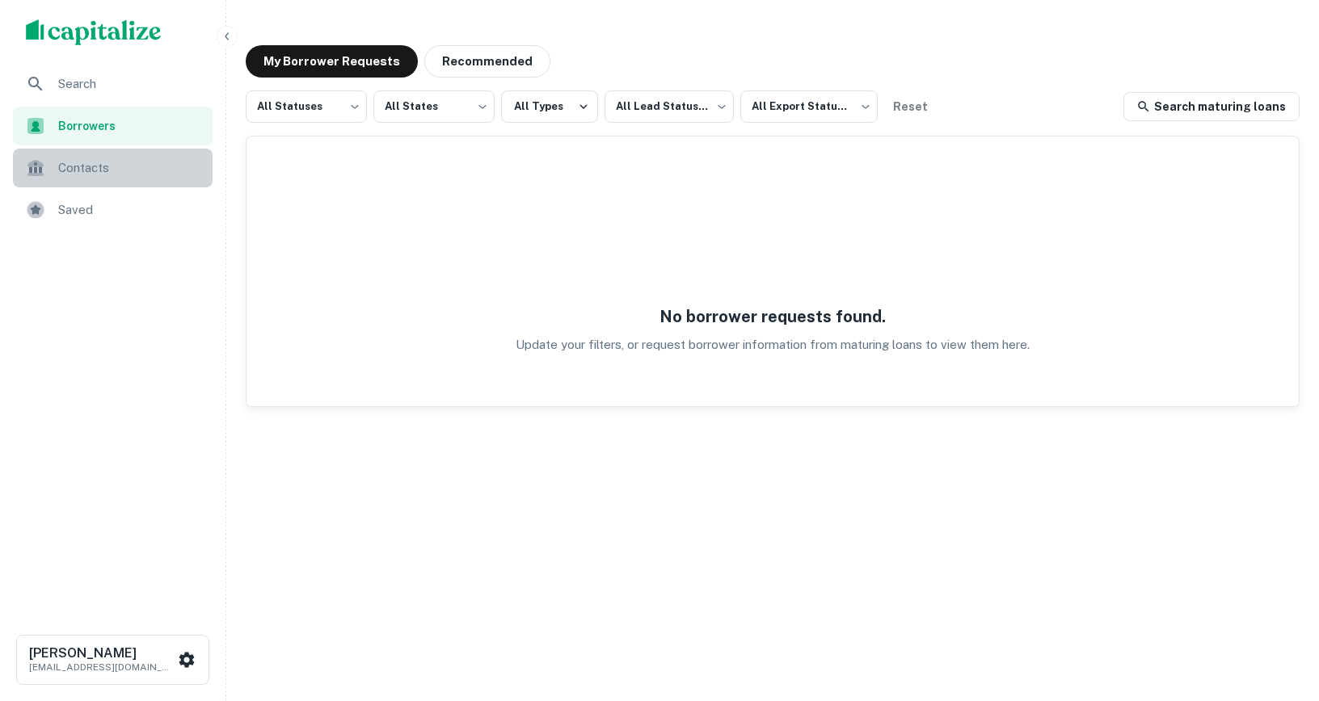
click at [136, 159] on span "Contacts" at bounding box center [130, 167] width 145 height 19
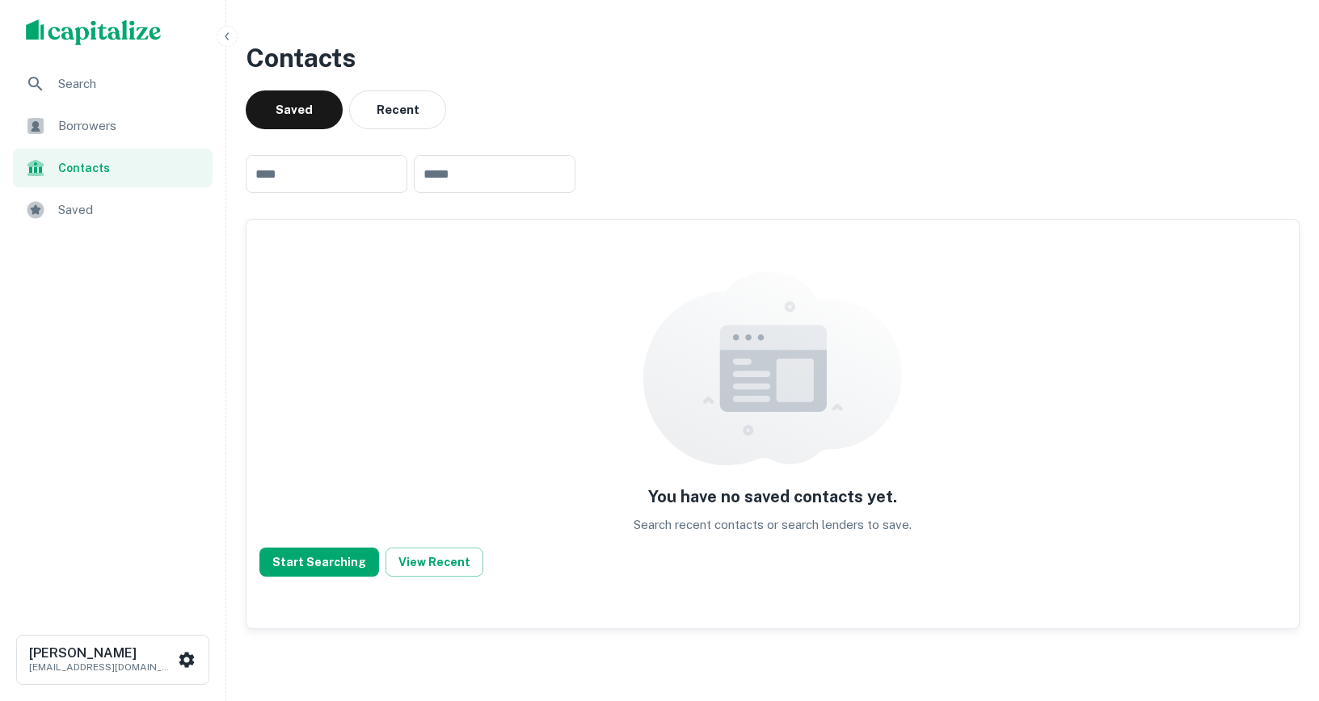
click at [126, 36] on img "scrollable content" at bounding box center [94, 32] width 136 height 26
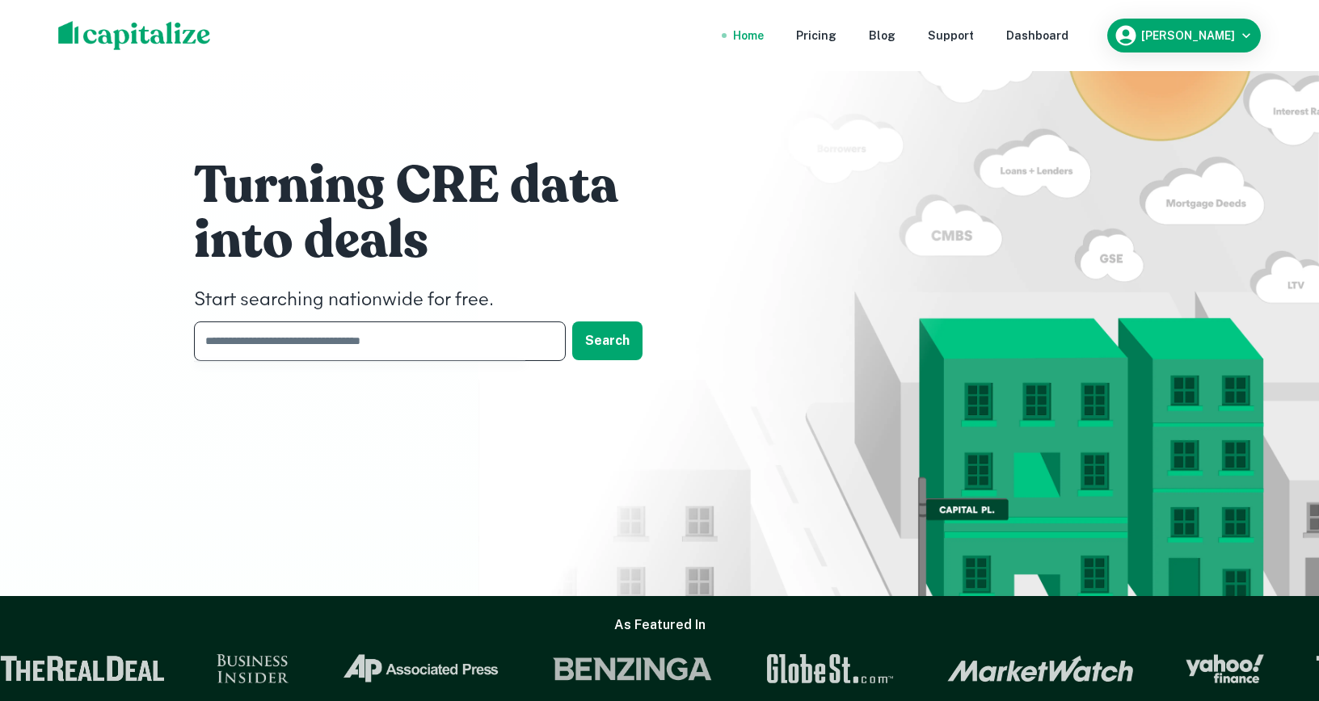
click at [339, 347] on input "text" at bounding box center [374, 342] width 360 height 40
type input "******"
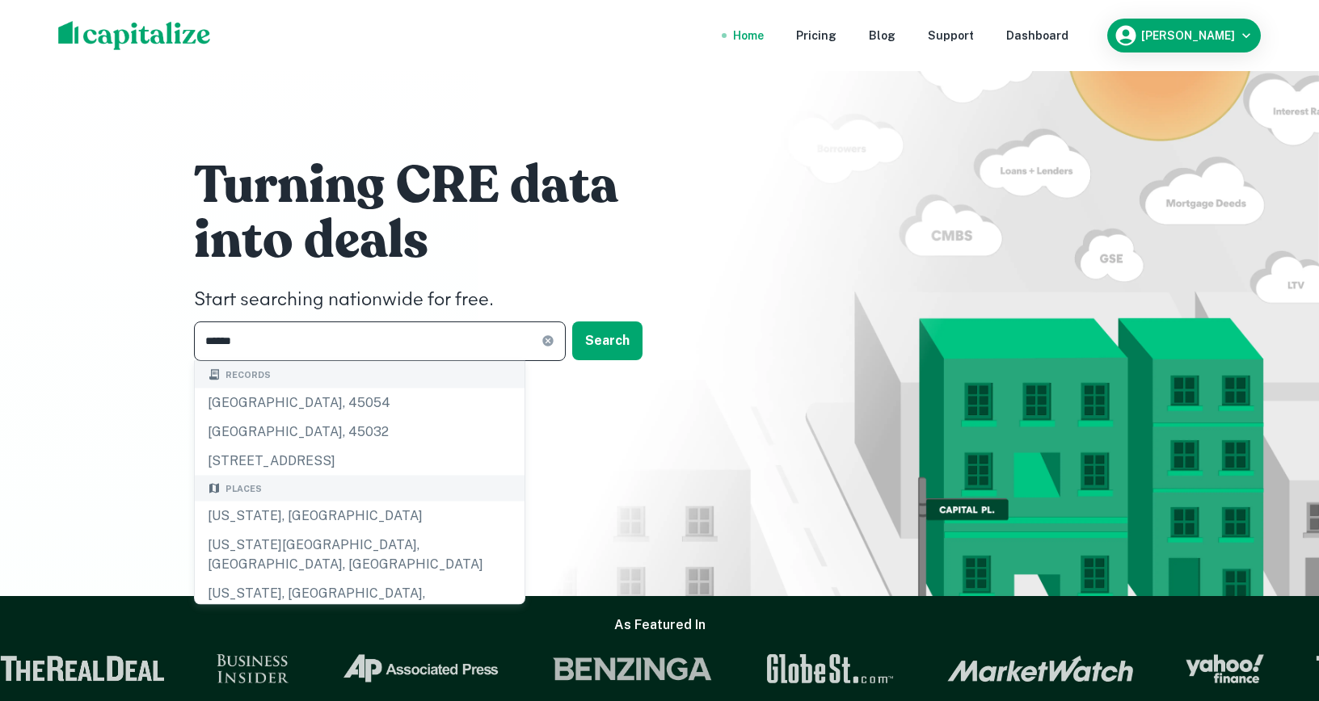
click at [664, 223] on h1 "into deals" at bounding box center [436, 240] width 485 height 65
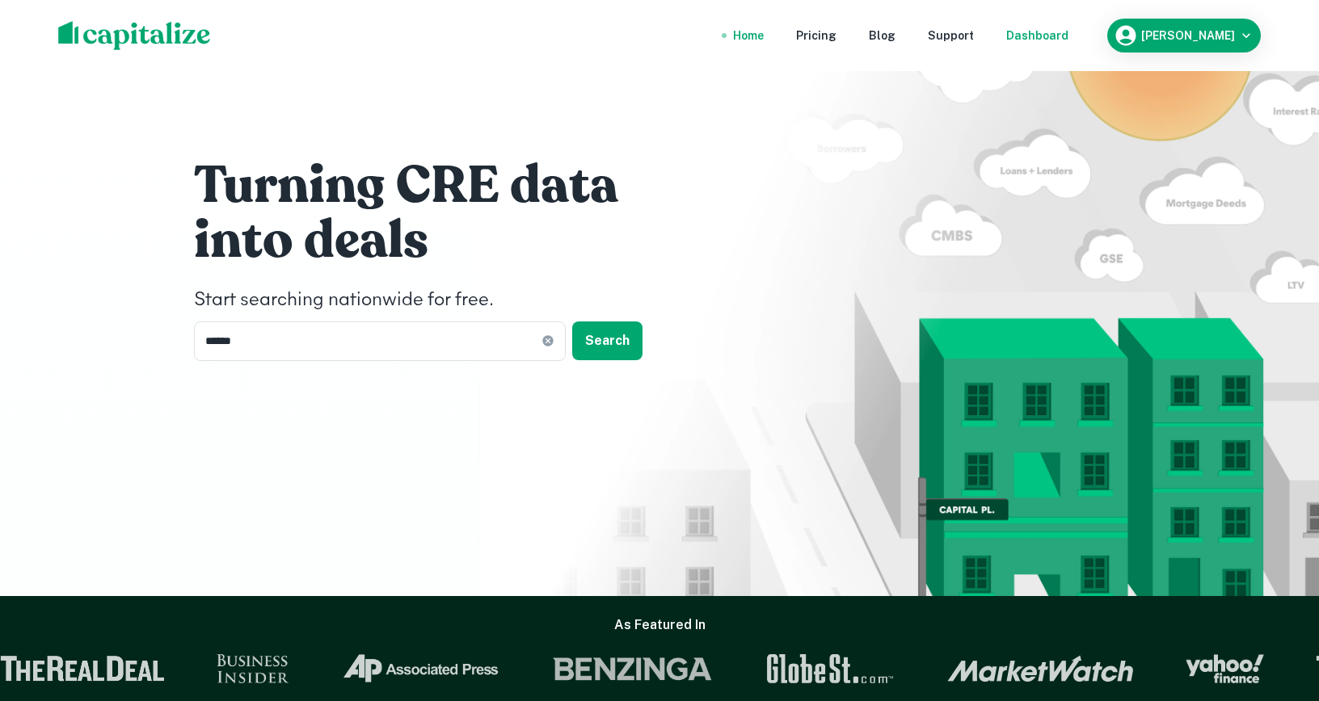
click at [1068, 37] on div "Dashboard" at bounding box center [1037, 36] width 62 height 18
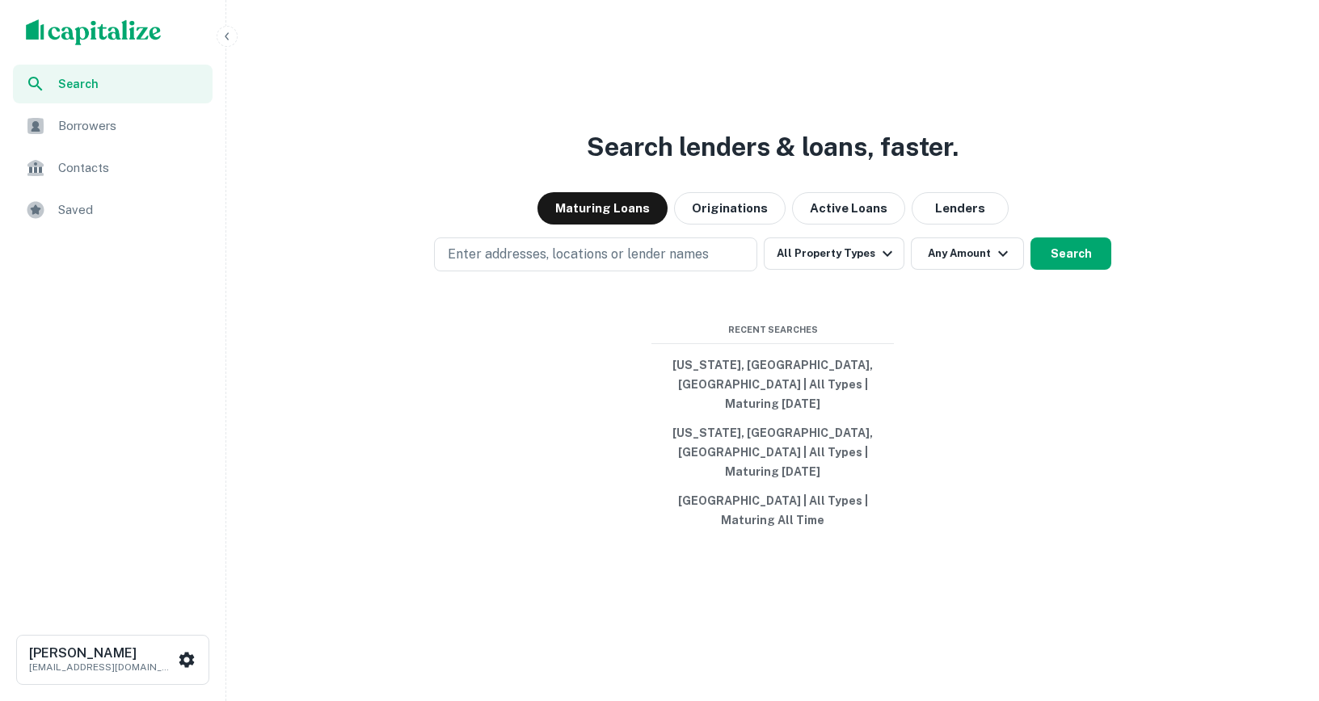
click at [68, 38] on img "scrollable content" at bounding box center [94, 32] width 136 height 26
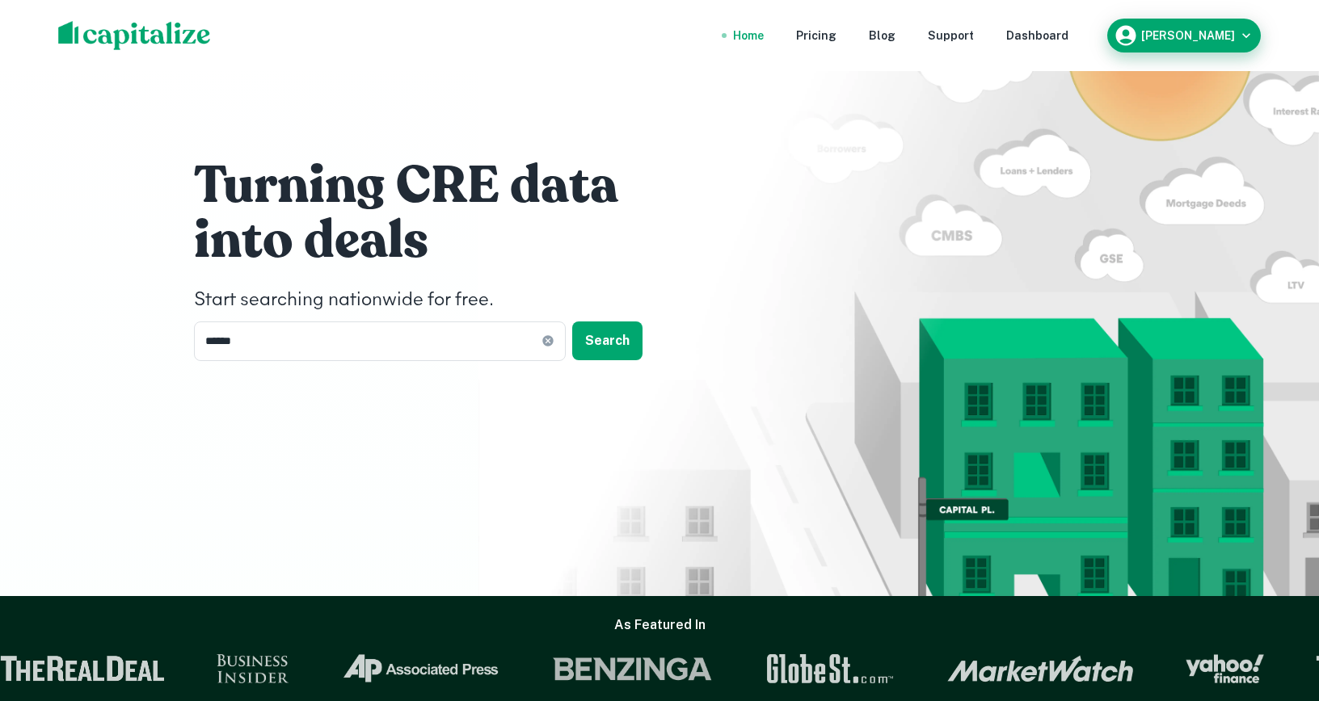
click at [1180, 36] on h6 "Don Pavlov" at bounding box center [1188, 35] width 94 height 11
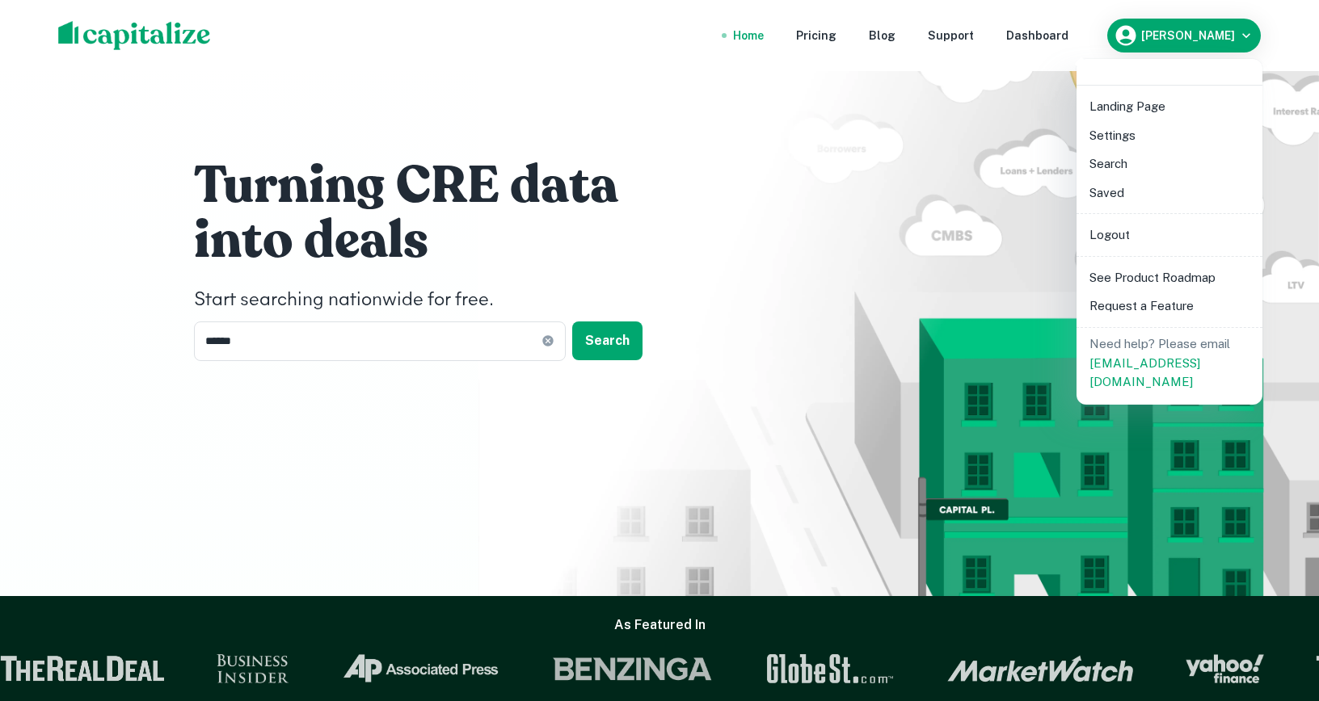
click at [1122, 244] on li "Logout" at bounding box center [1169, 235] width 173 height 29
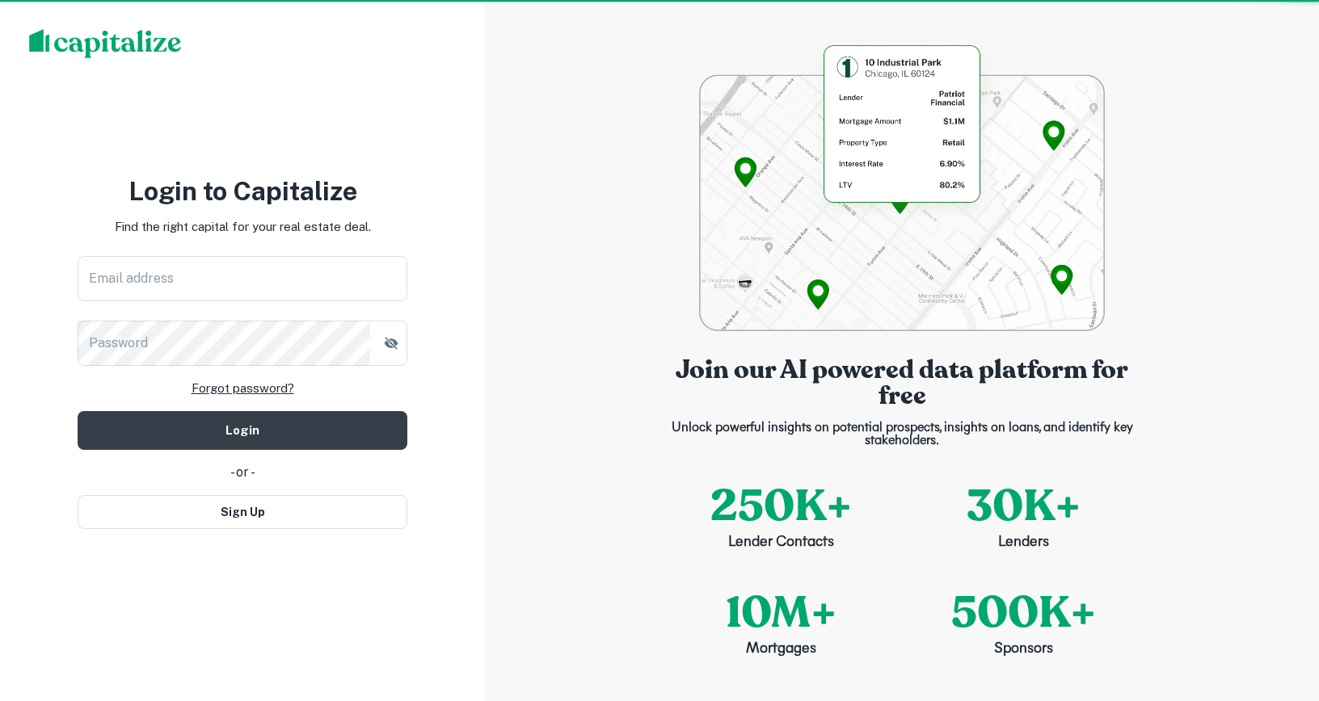
type input "**********"
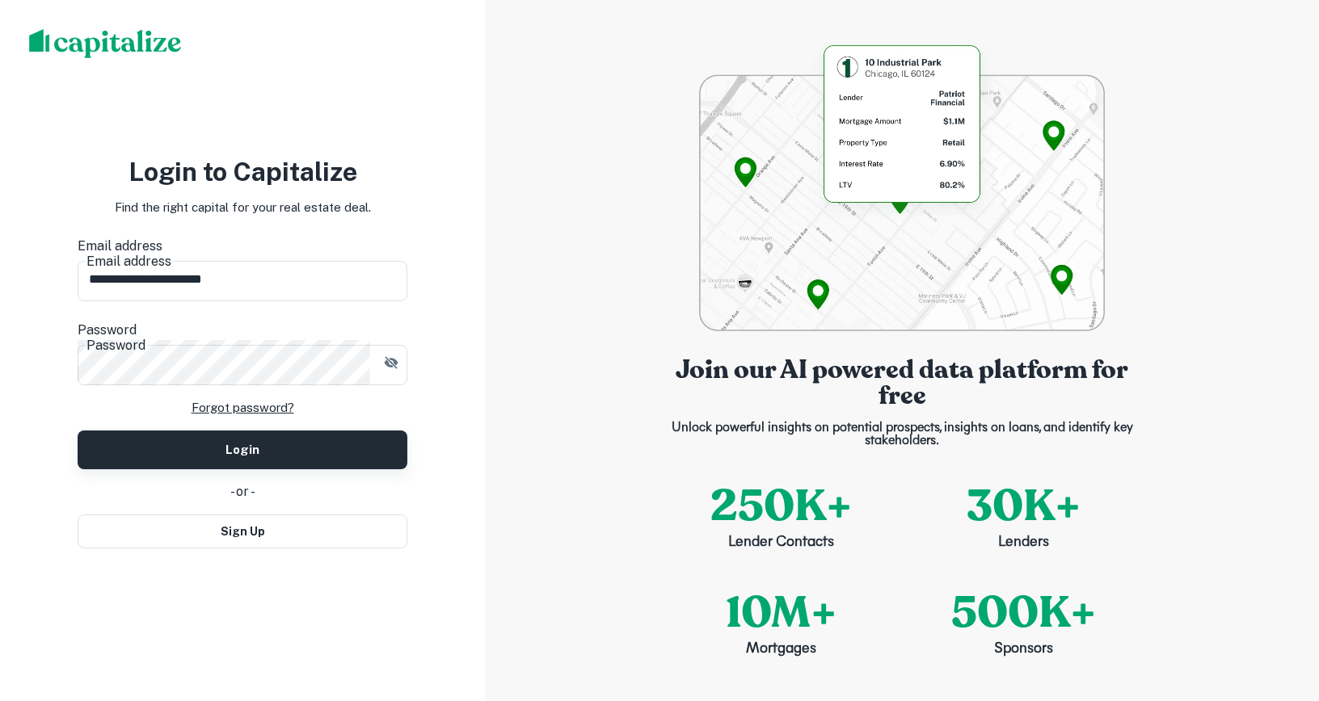
click at [318, 435] on button "Login" at bounding box center [243, 450] width 330 height 39
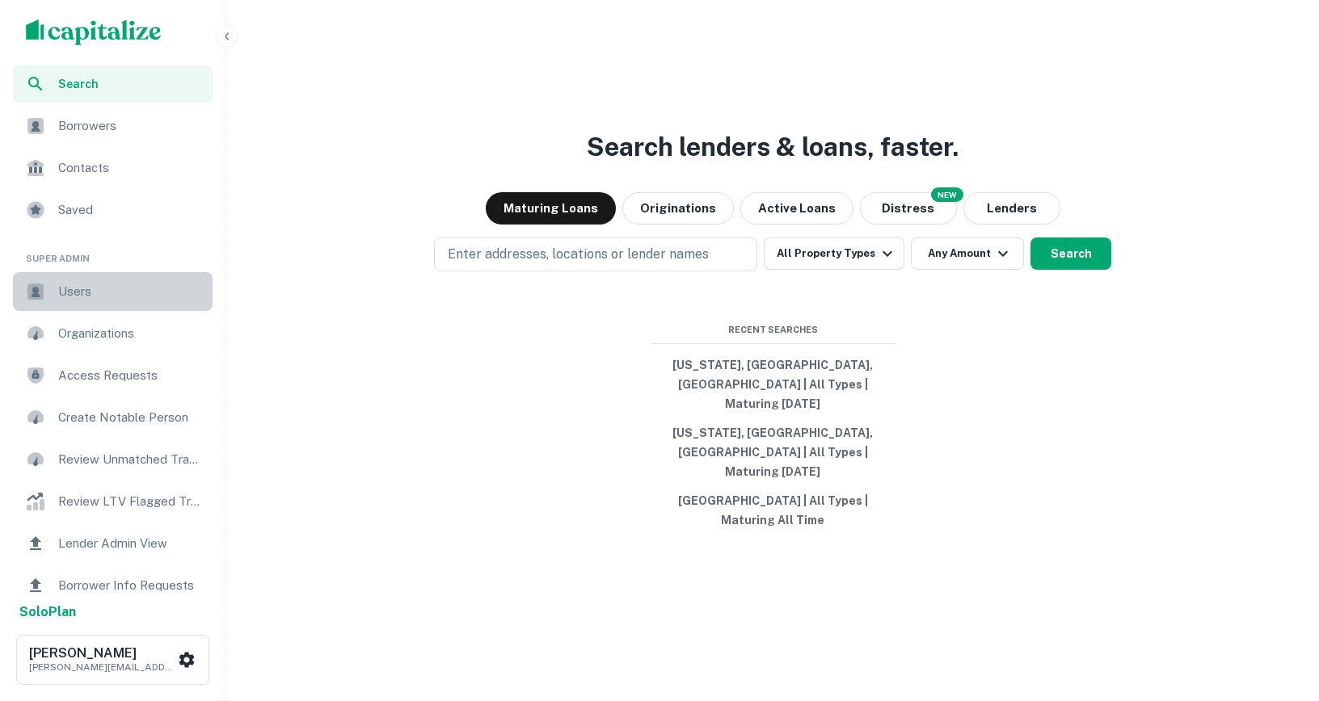
click at [122, 293] on span "Users" at bounding box center [130, 291] width 145 height 19
